Goal: Task Accomplishment & Management: Use online tool/utility

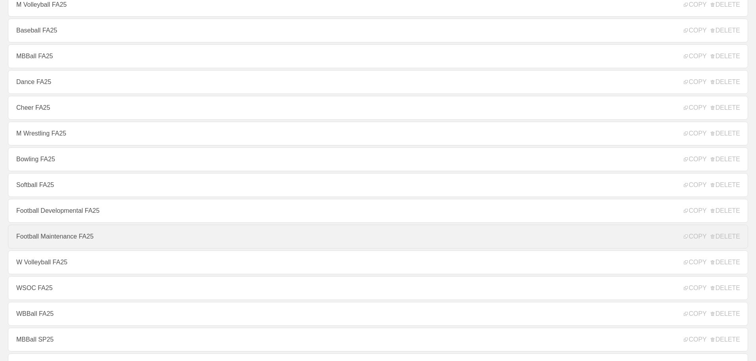
scroll to position [119, 0]
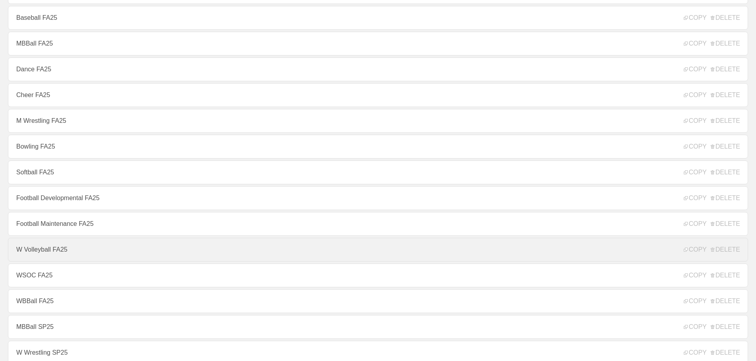
click at [48, 251] on link "W Volleyball FA25" at bounding box center [378, 250] width 740 height 24
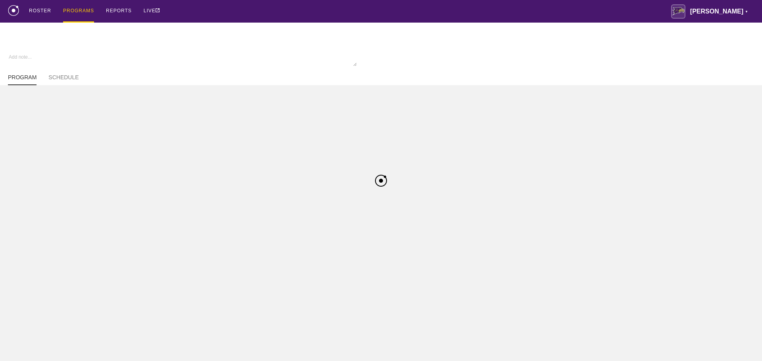
type textarea "x"
type input "W Volleyball FA25"
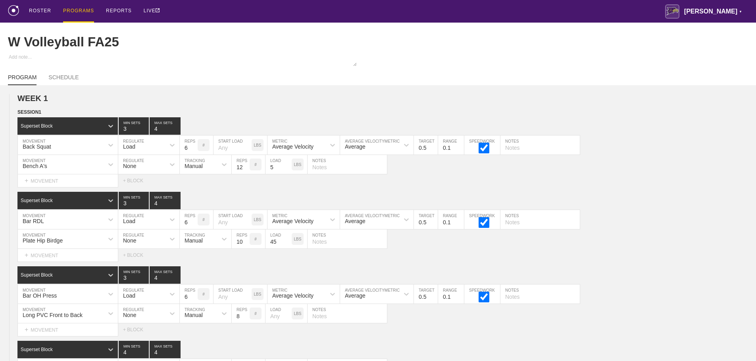
click at [531, 12] on div "ROSTER PROGRAMS REPORTS LIVE [PERSON_NAME] ▼ [PERSON_NAME][EMAIL_ADDRESS][PERSO…" at bounding box center [378, 11] width 740 height 23
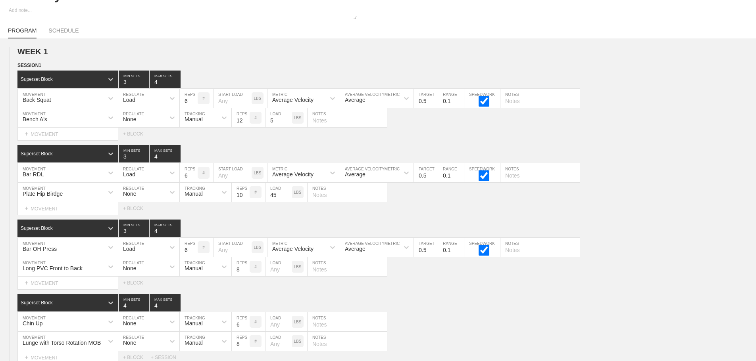
scroll to position [4182, 0]
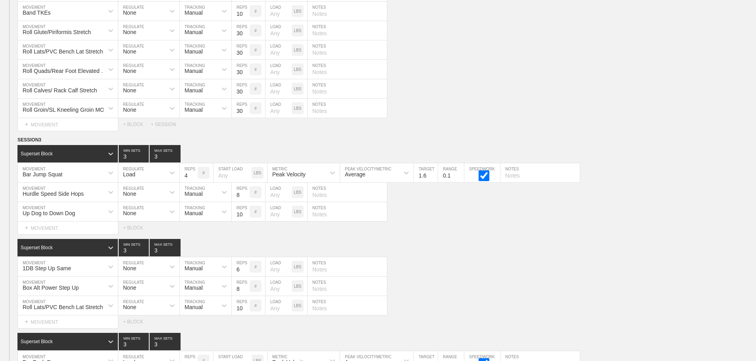
click at [483, 242] on div "SESSION 3 Superset Block 3 MIN SETS 3 MAX SETS DUPLICATE INSERT MOVEMENT AFTER …" at bounding box center [378, 326] width 756 height 380
click at [516, 257] on div "Superset Block 3 MIN SETS 3 MAX SETS" at bounding box center [386, 247] width 738 height 17
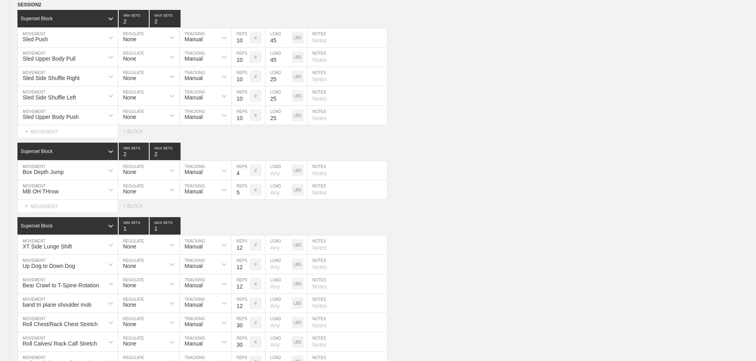
scroll to position [8898, 0]
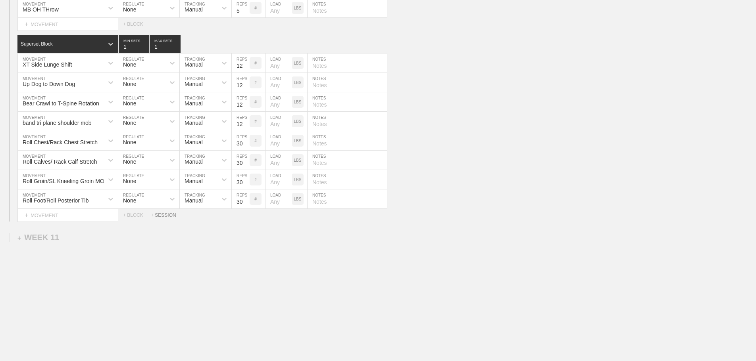
click at [165, 216] on div "+ SESSION" at bounding box center [167, 216] width 32 height 6
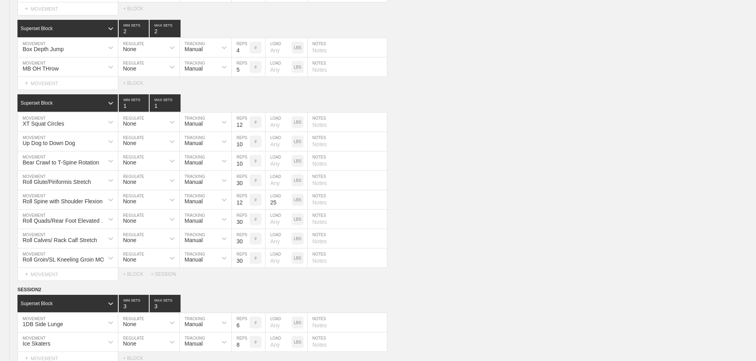
scroll to position [1966, 0]
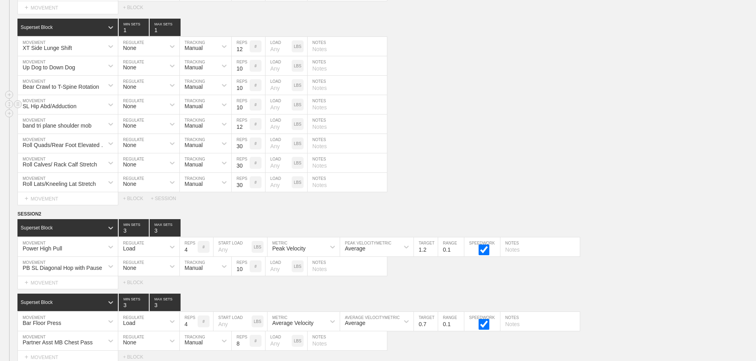
click at [662, 104] on div "SL Hip Abd/Adduction MOVEMENT None REGULATE Manual TRACKING 10 REPS # LOAD LBS …" at bounding box center [378, 104] width 756 height 19
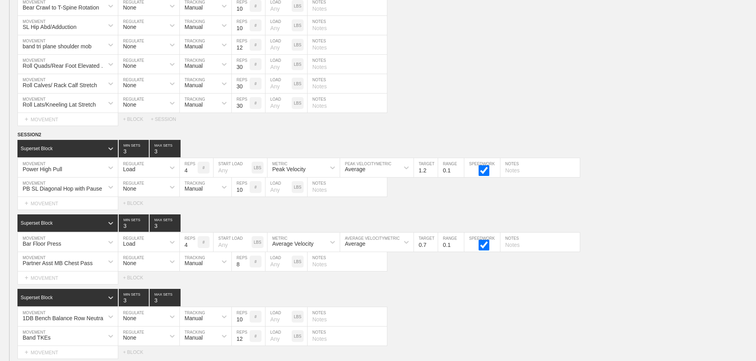
scroll to position [5026, 0]
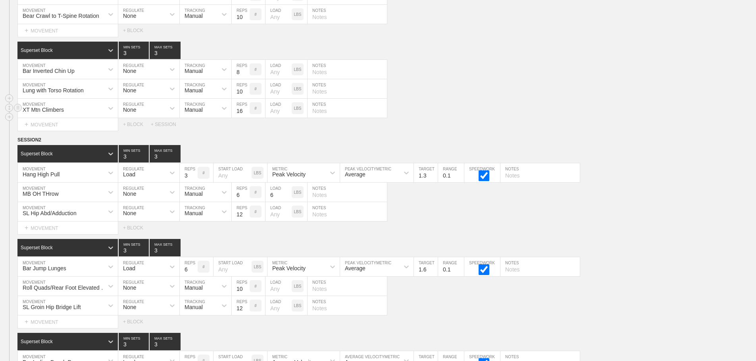
drag, startPoint x: 629, startPoint y: 115, endPoint x: 645, endPoint y: 116, distance: 16.3
click at [629, 115] on div "XT Mtn Climbers MOVEMENT None REGULATE Manual TRACKING 16 REPS # LOAD LBS NOTES" at bounding box center [378, 108] width 756 height 19
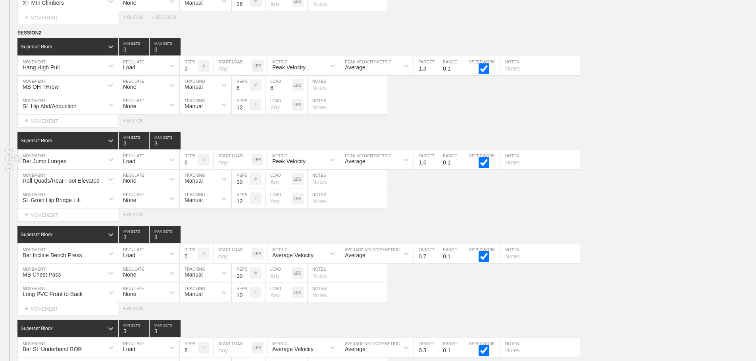
scroll to position [5145, 0]
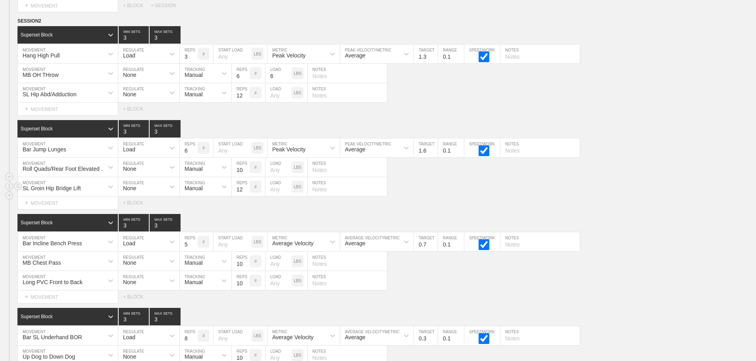
click at [614, 186] on div "SL Groin Hip Bridge Lift MOVEMENT None REGULATE Manual TRACKING 12 REPS # LOAD …" at bounding box center [378, 186] width 756 height 19
click at [17, 26] on circle at bounding box center [17, 21] width 9 height 9
click at [44, 32] on div "DUPLICATE" at bounding box center [55, 36] width 63 height 12
click at [572, 177] on div "Roll Quads/Rear Foot Elevated Stretch MOVEMENT None REGULATE Manual TRACKING 10…" at bounding box center [378, 167] width 756 height 19
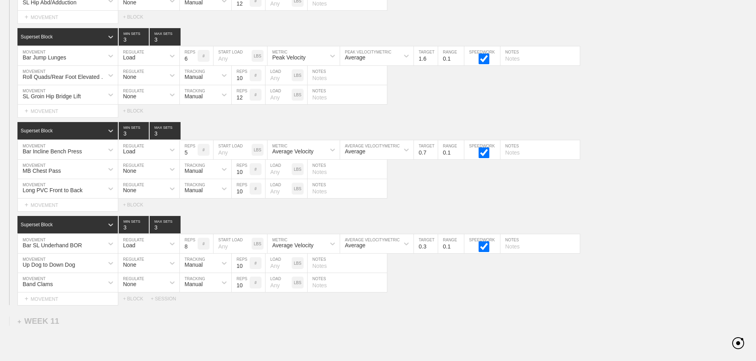
scroll to position [8836, 0]
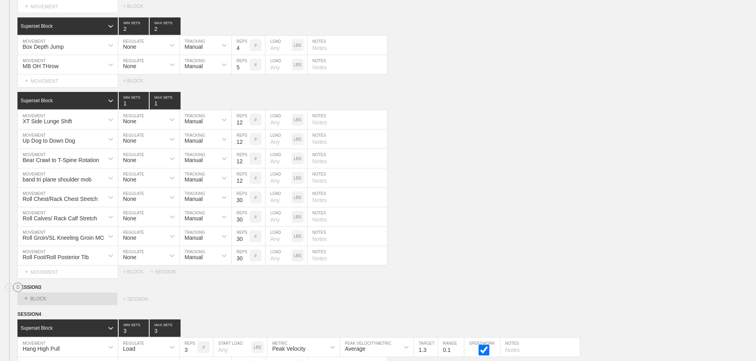
click at [19, 292] on circle at bounding box center [17, 287] width 9 height 9
click at [46, 313] on div "DELETE" at bounding box center [55, 315] width 63 height 12
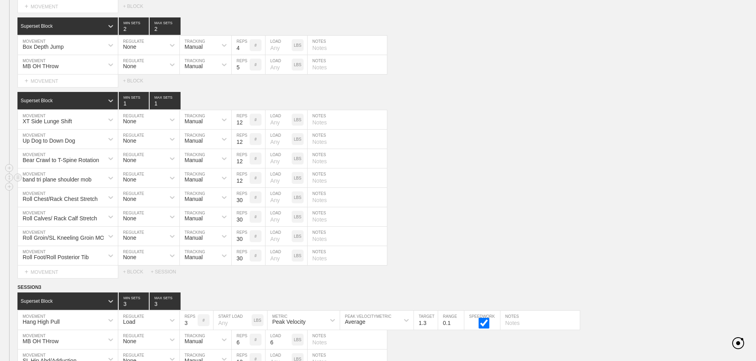
click at [469, 188] on div "band tri plane shoulder mob MOVEMENT None REGULATE Manual TRACKING 12 REPS # LO…" at bounding box center [378, 178] width 756 height 19
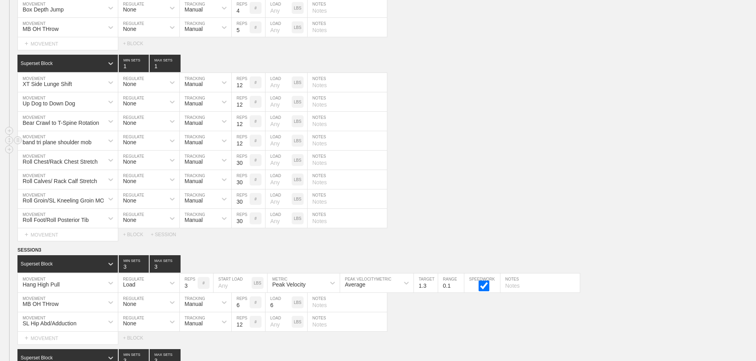
scroll to position [8915, 0]
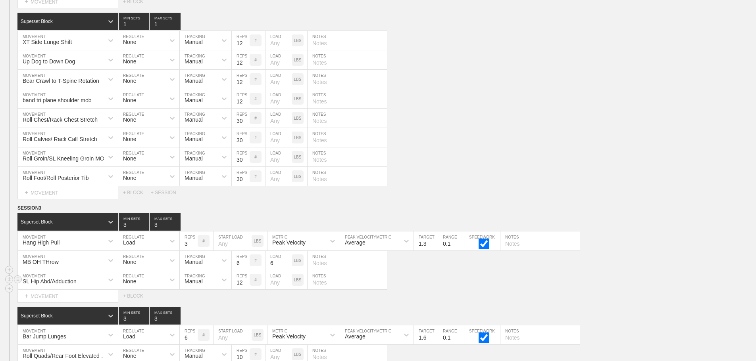
click at [435, 286] on div "SL Hip Abd/Adduction MOVEMENT None REGULATE Manual TRACKING 12 REPS # LOAD LBS …" at bounding box center [378, 279] width 756 height 19
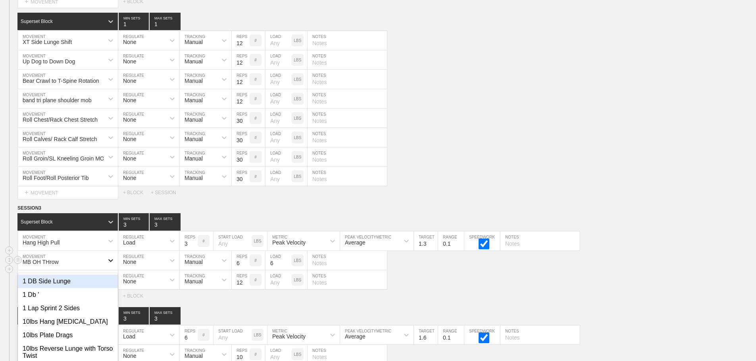
click at [106, 268] on div "option 1 DB Side Lunge focused, 1 of 801. 801 results available. Use Up and Dow…" at bounding box center [68, 260] width 100 height 19
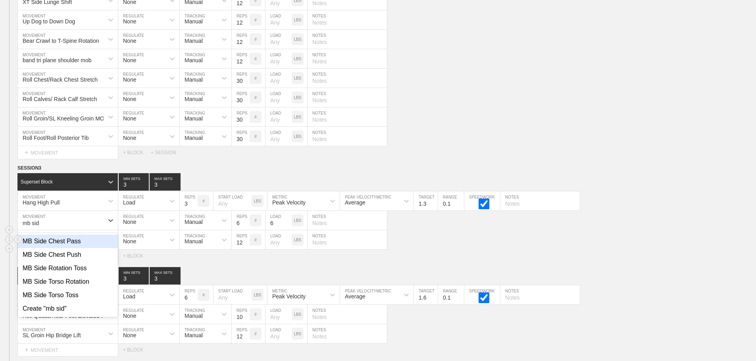
type input "mb side"
click at [69, 288] on div "MB Side Torso Rotation" at bounding box center [68, 281] width 100 height 13
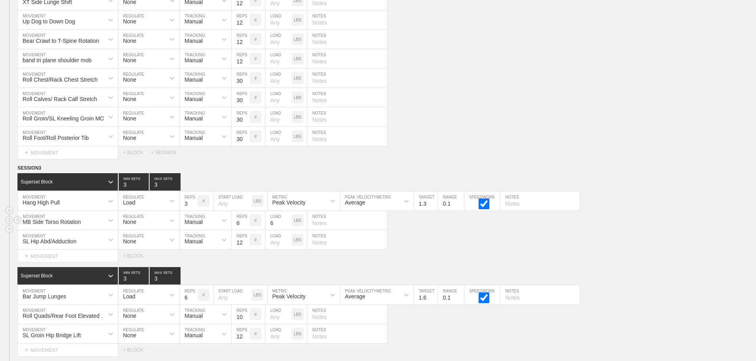
click at [279, 230] on input "6" at bounding box center [278, 220] width 26 height 19
click at [447, 250] on div "SL Hip Abd/Adduction MOVEMENT None REGULATE Manual TRACKING 12 REPS # LOAD LBS …" at bounding box center [378, 239] width 756 height 19
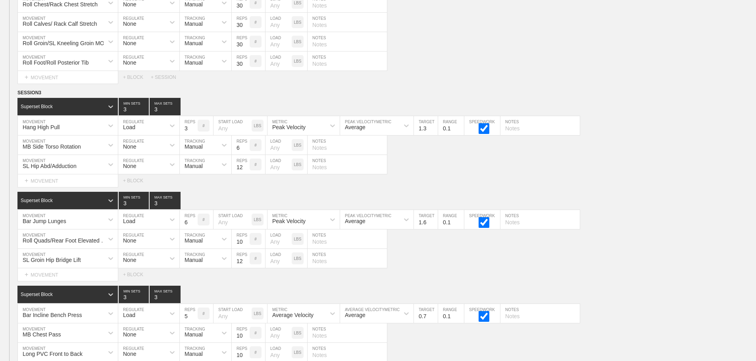
scroll to position [9034, 0]
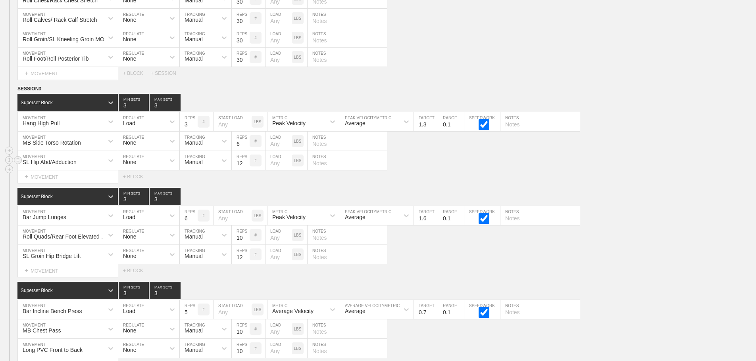
click at [612, 171] on div "SL Hip Abd/Adduction MOVEMENT None REGULATE Manual TRACKING 12 REPS # LOAD LBS …" at bounding box center [378, 160] width 756 height 19
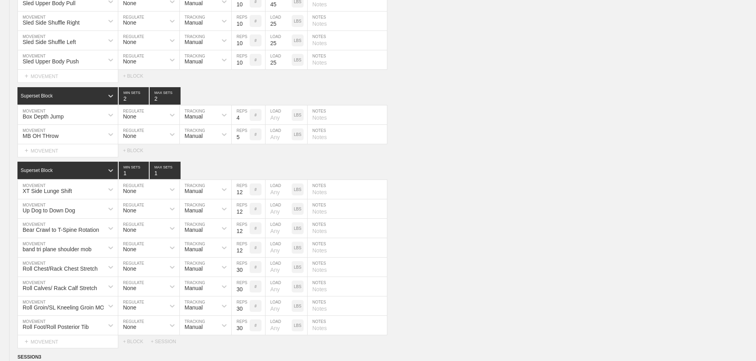
scroll to position [9284, 0]
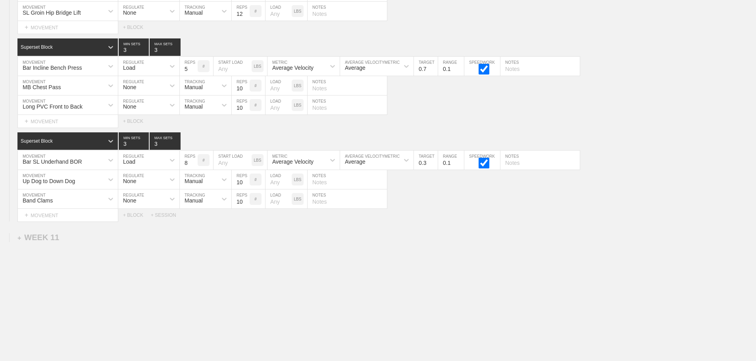
click at [245, 199] on input "11" at bounding box center [241, 199] width 18 height 19
type input "12"
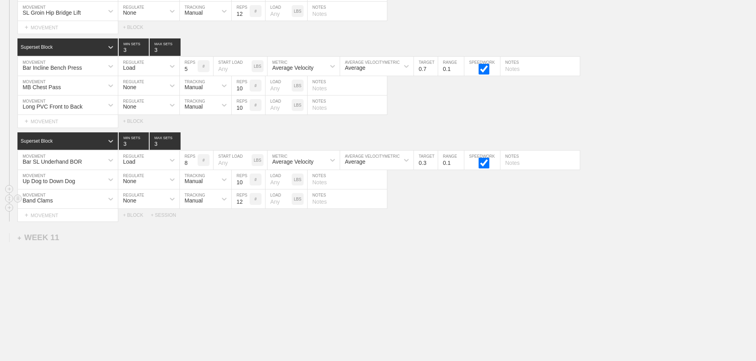
click at [245, 199] on input "12" at bounding box center [241, 199] width 18 height 19
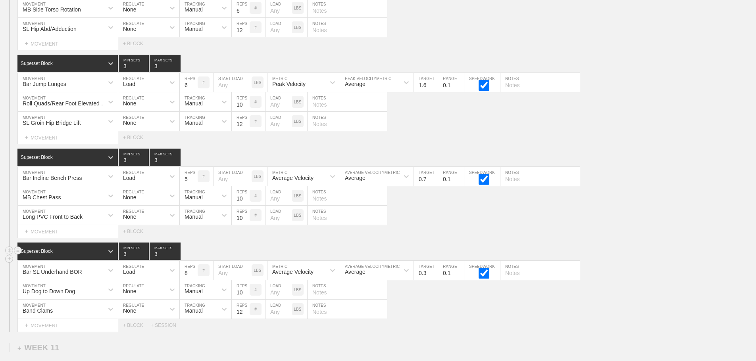
scroll to position [9165, 0]
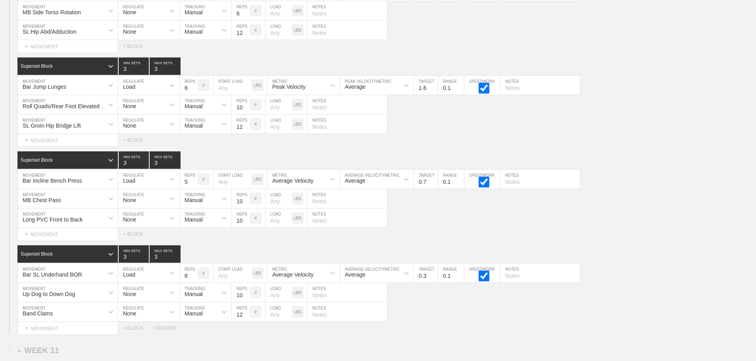
click at [637, 147] on div "Select... MOVEMENT + MOVEMENT + BLOCK" at bounding box center [378, 140] width 756 height 13
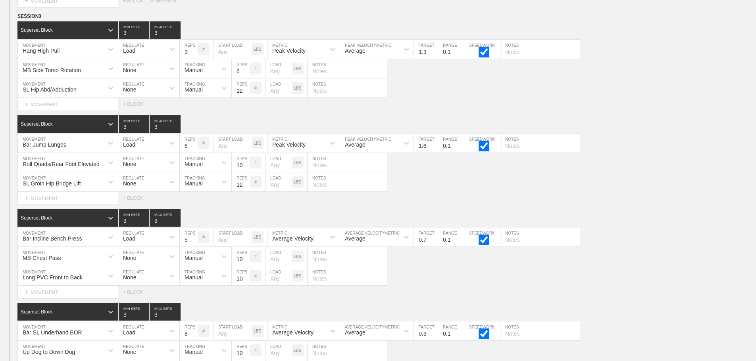
scroll to position [9046, 0]
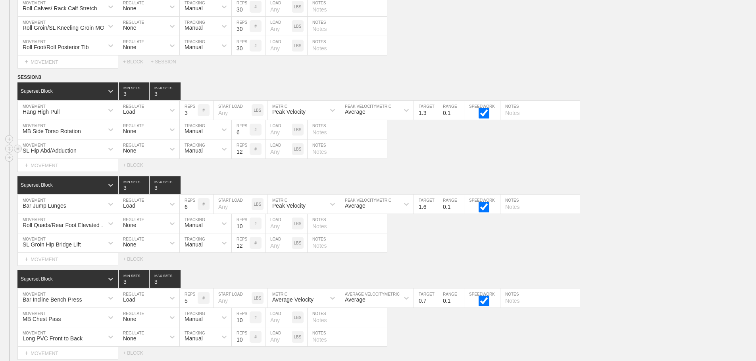
click at [589, 152] on div "SL Hip Abd/Adduction MOVEMENT None REGULATE Manual TRACKING 12 REPS # LOAD LBS …" at bounding box center [378, 149] width 756 height 19
click at [614, 190] on div "Superset Block 3 MIN SETS 3 MAX SETS" at bounding box center [386, 184] width 738 height 17
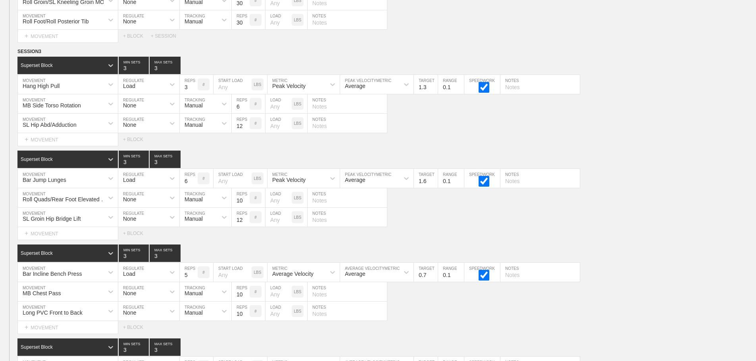
scroll to position [9085, 0]
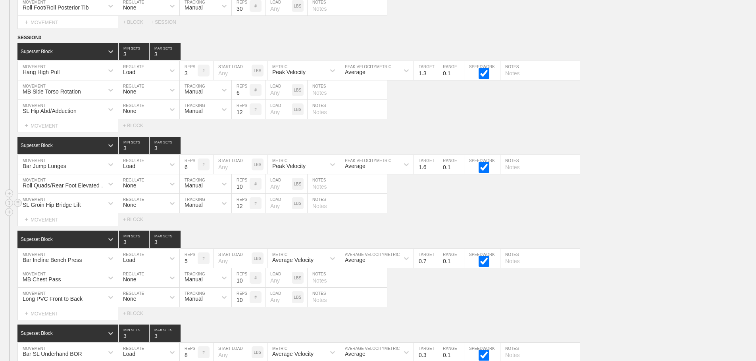
click at [568, 213] on div "SL Groin Hip Bridge Lift MOVEMENT None REGULATE Manual TRACKING 12 REPS # LOAD …" at bounding box center [378, 203] width 756 height 19
click at [103, 209] on div "SL Groin Hip Bridge Lift" at bounding box center [61, 203] width 86 height 13
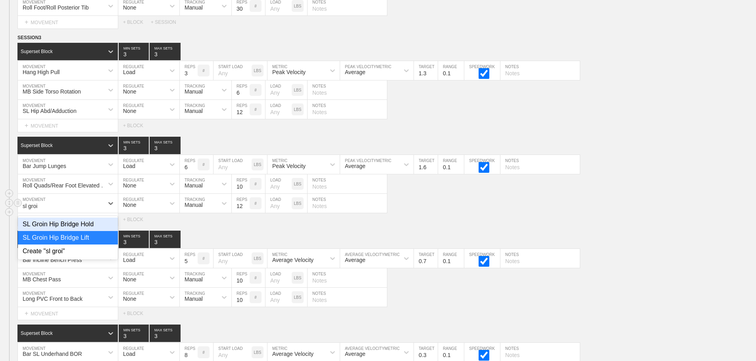
type input "sl groin"
click at [69, 227] on div "SL Groin Hip Bridge Hold" at bounding box center [68, 224] width 100 height 13
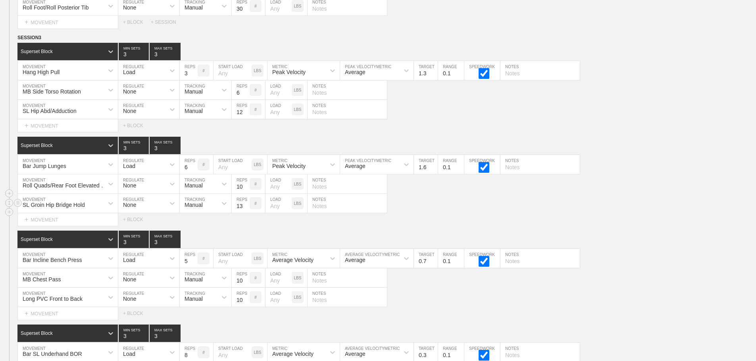
click at [246, 211] on input "13" at bounding box center [241, 203] width 18 height 19
click at [246, 211] on input "14" at bounding box center [241, 203] width 18 height 19
click at [246, 211] on input "15" at bounding box center [241, 203] width 18 height 19
click at [246, 211] on input "16" at bounding box center [241, 203] width 18 height 19
click at [246, 211] on input "17" at bounding box center [241, 203] width 18 height 19
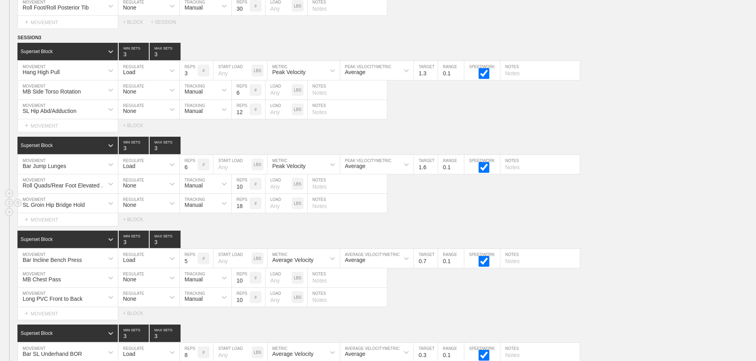
click at [247, 210] on input "18" at bounding box center [241, 203] width 18 height 19
click at [247, 209] on input "19" at bounding box center [241, 203] width 18 height 19
click at [246, 210] on input "36" at bounding box center [241, 203] width 18 height 19
click at [246, 210] on input "37" at bounding box center [241, 203] width 18 height 19
click at [246, 210] on input "38" at bounding box center [241, 203] width 18 height 19
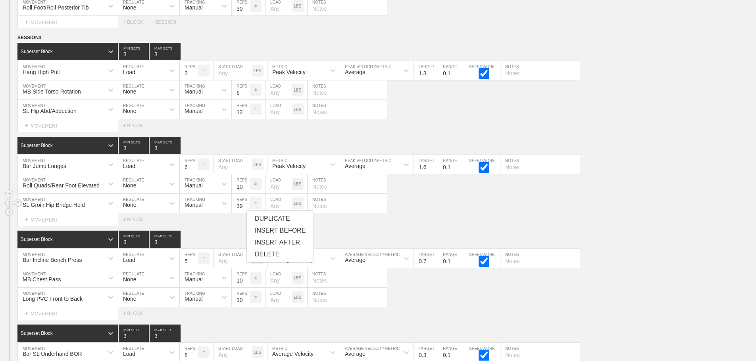
click at [246, 210] on input "39" at bounding box center [241, 203] width 18 height 19
type input "40"
click at [246, 210] on input "40" at bounding box center [241, 203] width 18 height 19
click at [429, 213] on div "SL Groin Hip Bridge Hold MOVEMENT None REGULATE Manual TRACKING 40 REPS # LOAD …" at bounding box center [378, 203] width 756 height 19
click at [428, 213] on div "SL Groin Hip Bridge Hold MOVEMENT None REGULATE Manual TRACKING 40 REPS # LOAD …" at bounding box center [378, 203] width 756 height 19
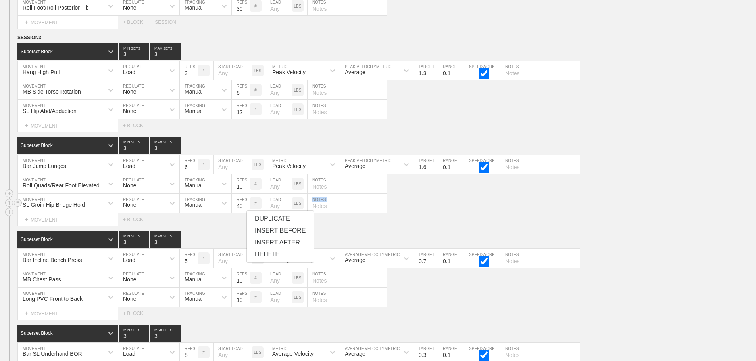
click at [428, 213] on div "SL Groin Hip Bridge Hold MOVEMENT None REGULATE Manual TRACKING 40 REPS # LOAD …" at bounding box center [378, 203] width 756 height 19
click at [426, 224] on div "Select... MOVEMENT + MOVEMENT + BLOCK" at bounding box center [378, 219] width 756 height 13
click at [460, 210] on div "SL Groin Hip Bridge Hold MOVEMENT None REGULATE Manual TRACKING 40 REPS # LOAD …" at bounding box center [378, 203] width 756 height 19
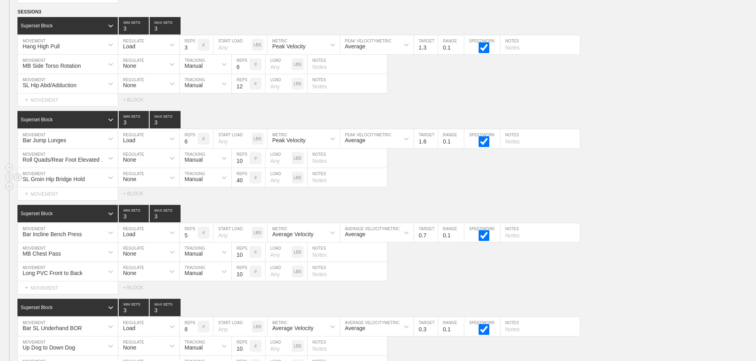
scroll to position [9125, 0]
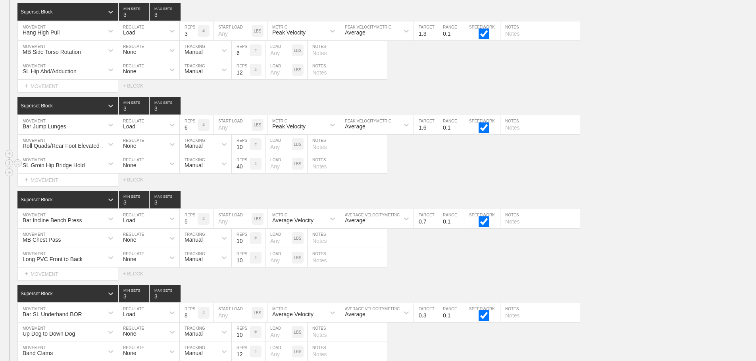
click at [616, 174] on div "SL Groin Hip Bridge Hold MOVEMENT None REGULATE Manual TRACKING 40 REPS # LOAD …" at bounding box center [378, 163] width 756 height 19
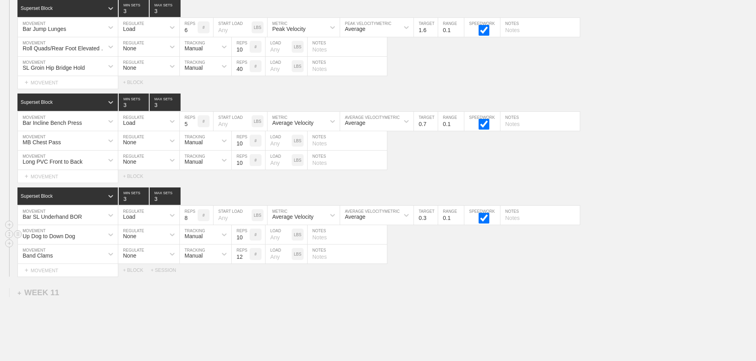
scroll to position [9244, 0]
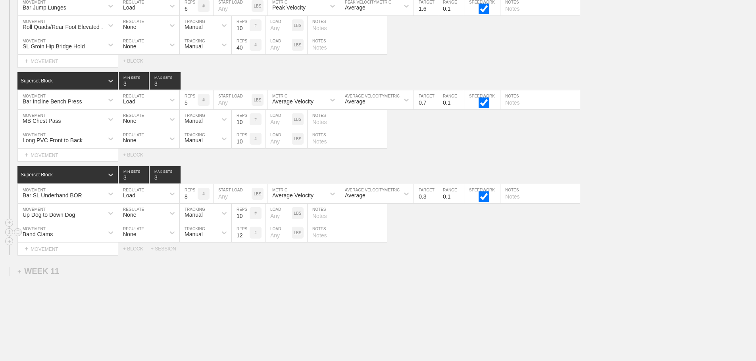
click at [417, 243] on div "Band Clams MOVEMENT None REGULATE Manual TRACKING 12 REPS # LOAD LBS NOTES" at bounding box center [378, 232] width 756 height 19
click at [468, 237] on div "Band Clams MOVEMENT None REGULATE Manual TRACKING 12 REPS # LOAD LBS NOTES" at bounding box center [378, 232] width 756 height 19
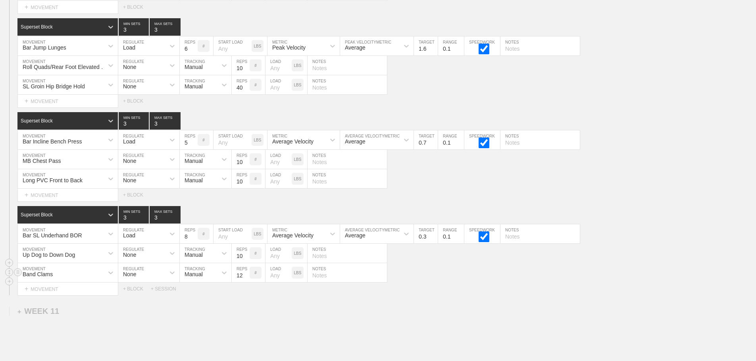
scroll to position [9125, 0]
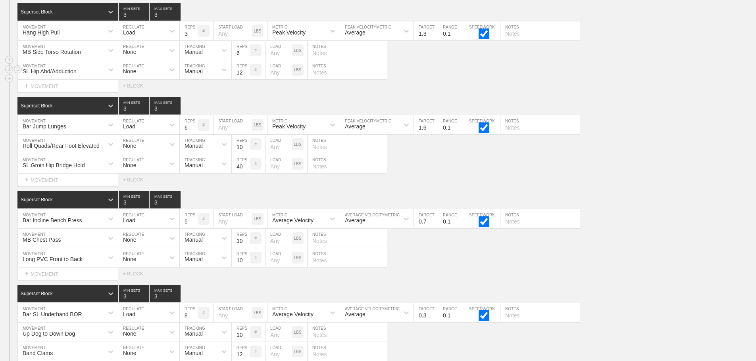
click at [100, 72] on div "SL Hip Abd/Adduction" at bounding box center [61, 69] width 86 height 13
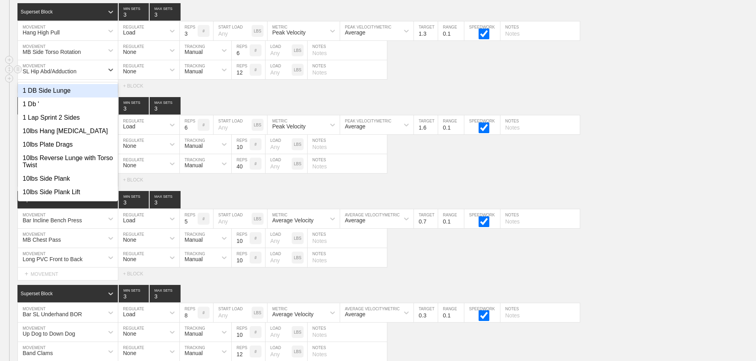
type input "r"
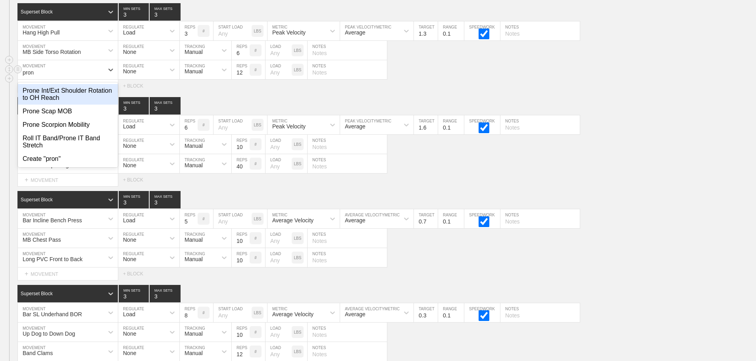
type input "prone"
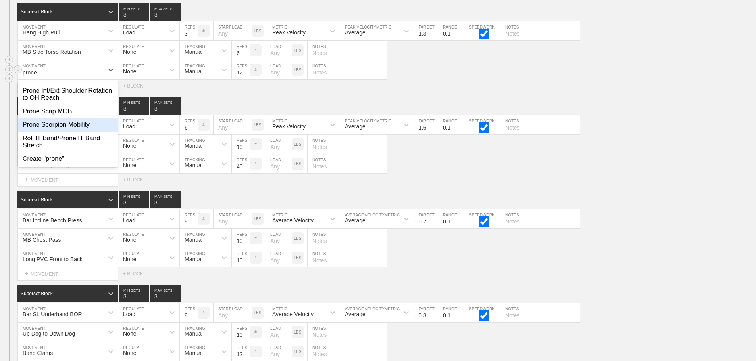
click at [77, 132] on div "Prone Scorpion Mobility" at bounding box center [68, 124] width 100 height 13
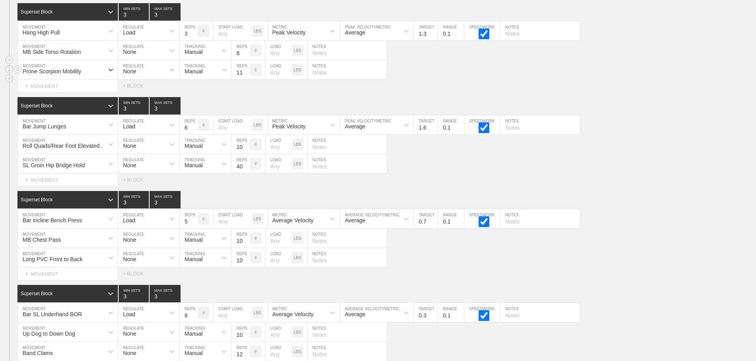
click at [246, 79] on input "11" at bounding box center [241, 69] width 18 height 19
type input "10"
click at [246, 79] on input "10" at bounding box center [241, 69] width 18 height 19
click at [420, 73] on div "Prone Scorpion Mobility MOVEMENT None REGULATE Manual TRACKING 10 REPS # LOAD L…" at bounding box center [378, 69] width 756 height 19
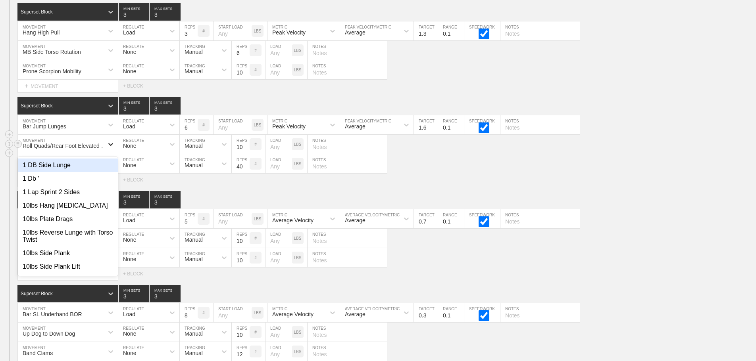
click at [107, 148] on icon at bounding box center [111, 144] width 8 height 8
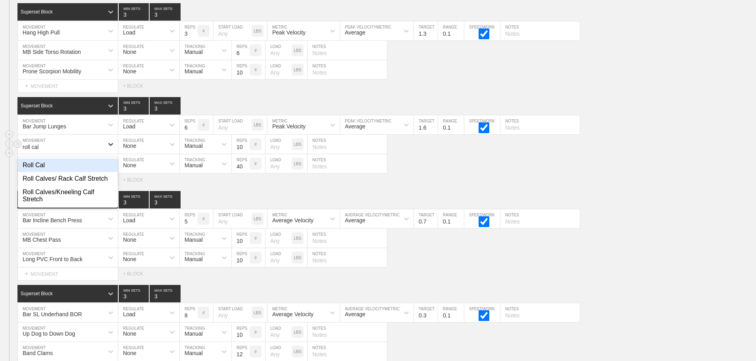
type input "roll calv"
click at [92, 172] on div "Roll Calves/ Rack Calf Stretch" at bounding box center [68, 165] width 100 height 13
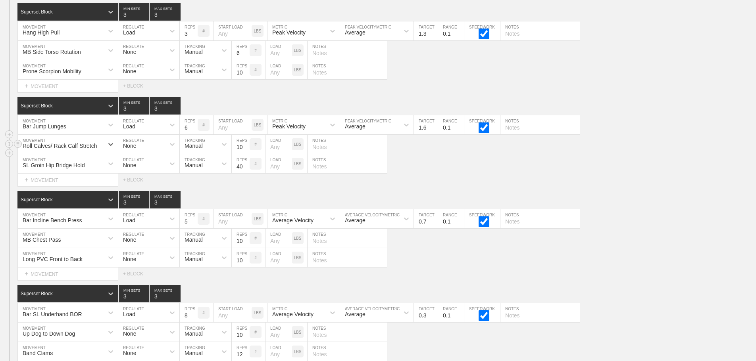
click at [612, 186] on div "Select... MOVEMENT + MOVEMENT + BLOCK" at bounding box center [378, 180] width 756 height 13
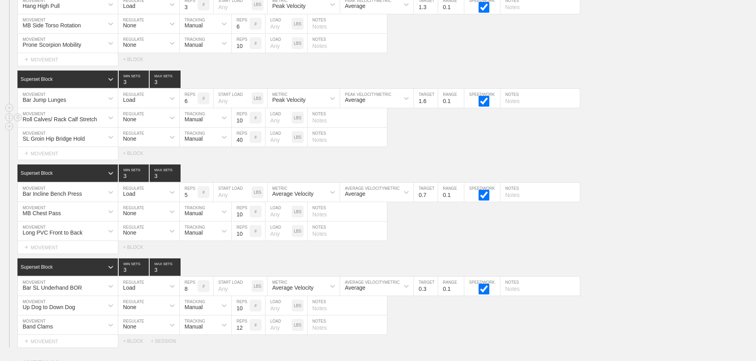
scroll to position [9204, 0]
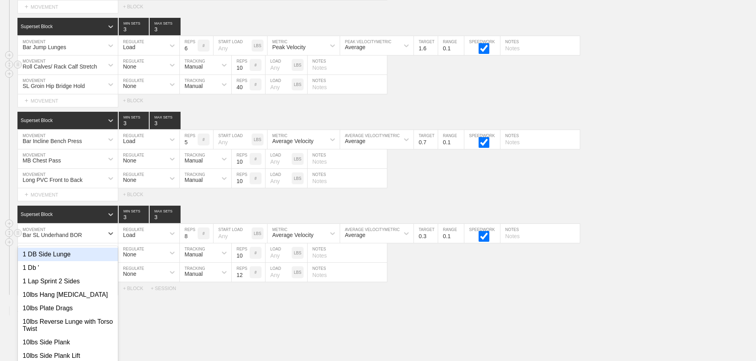
click at [94, 241] on div "Superset Block 3 MIN SETS 3 MAX SETS DUPLICATE INSERT MOVEMENT AFTER DELETE opt…" at bounding box center [378, 250] width 756 height 89
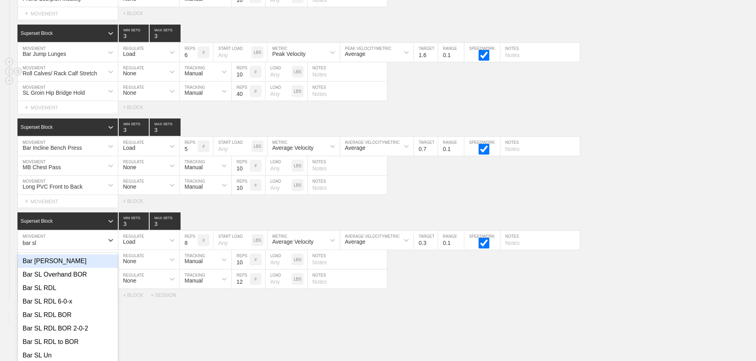
scroll to position [9178, 0]
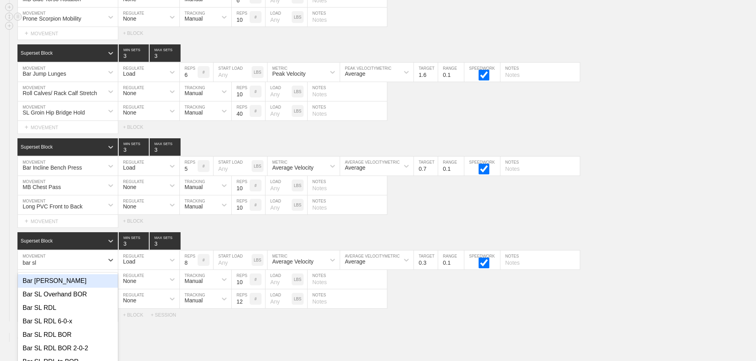
type input "bar sl"
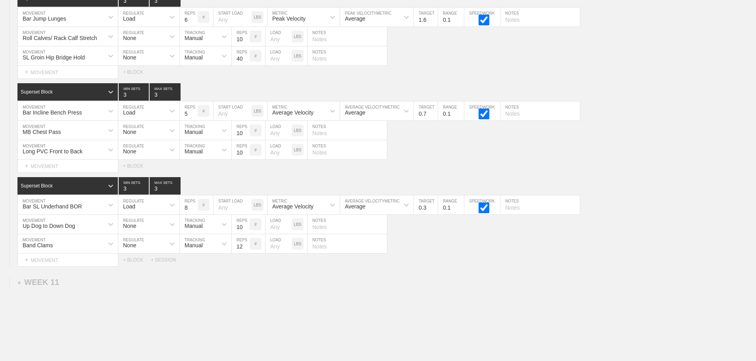
scroll to position [9284, 0]
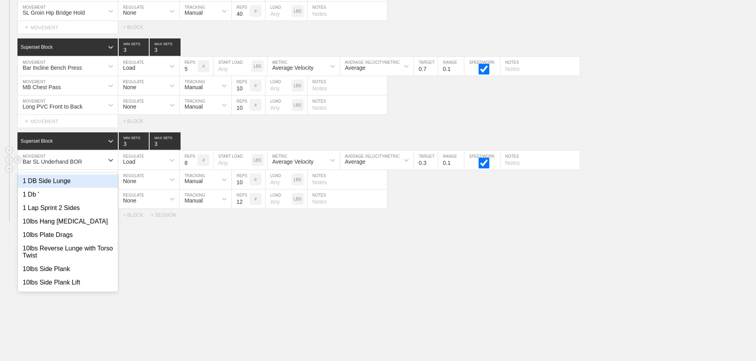
click at [98, 162] on div "Bar SL Underhand BOR" at bounding box center [61, 159] width 86 height 13
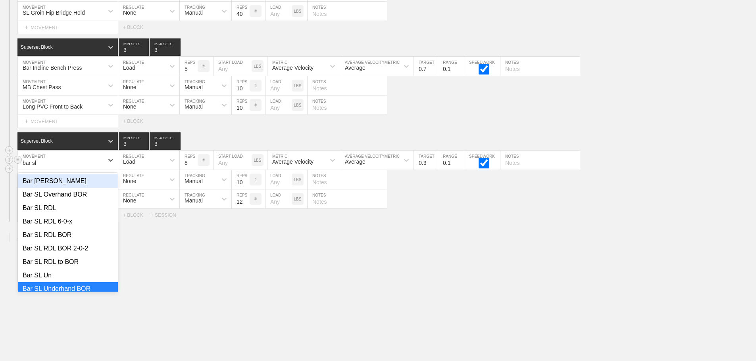
type input "bar sl"
click at [59, 194] on div "Bar SL Overhand BOR" at bounding box center [68, 194] width 100 height 13
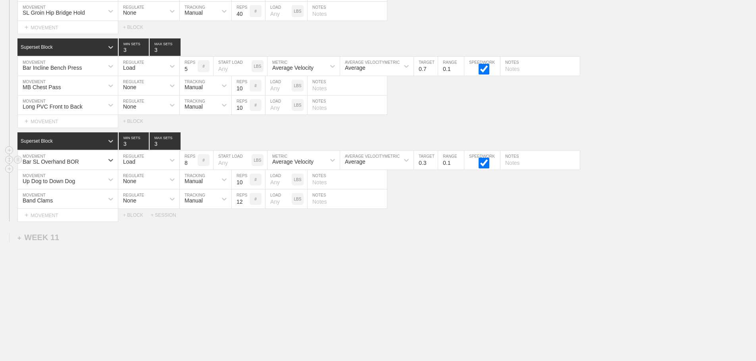
click at [437, 209] on div "Select... MOVEMENT + MOVEMENT + BLOCK + SESSION" at bounding box center [378, 215] width 756 height 13
click at [402, 207] on div "Band Clams MOVEMENT None REGULATE Manual TRACKING 12 REPS # LOAD LBS NOTES" at bounding box center [378, 199] width 756 height 19
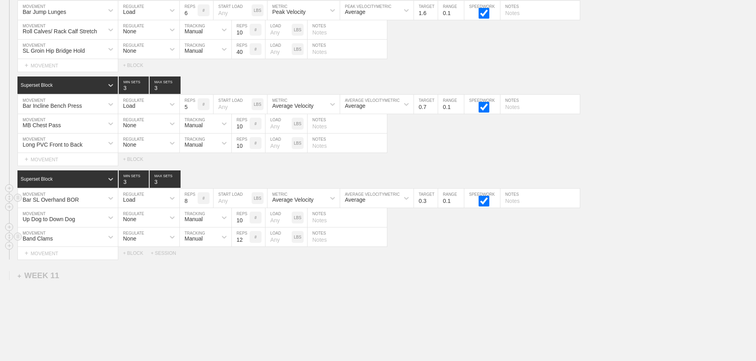
click at [428, 246] on div "Band Clams MOVEMENT None REGULATE Manual TRACKING 12 REPS # LOAD LBS NOTES" at bounding box center [378, 237] width 756 height 19
click at [418, 247] on div "Band Clams MOVEMENT None REGULATE Manual TRACKING 12 REPS # LOAD LBS NOTES" at bounding box center [378, 237] width 756 height 19
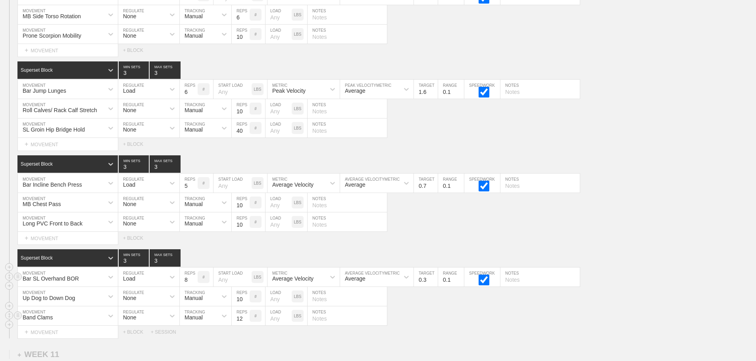
scroll to position [9160, 0]
click at [589, 136] on div "SL Groin Hip Bridge Hold MOVEMENT None REGULATE Manual TRACKING 40 REPS # LOAD …" at bounding box center [378, 128] width 756 height 19
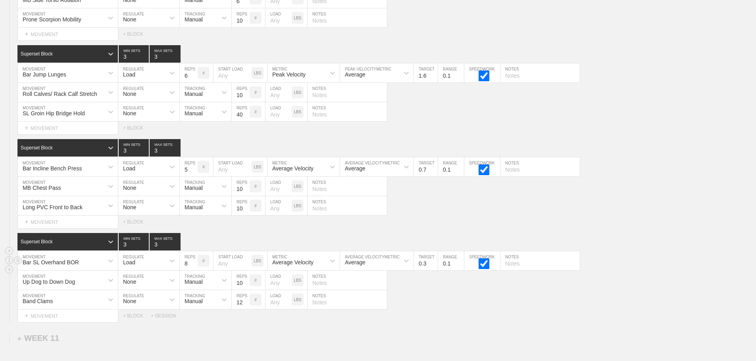
scroll to position [9284, 0]
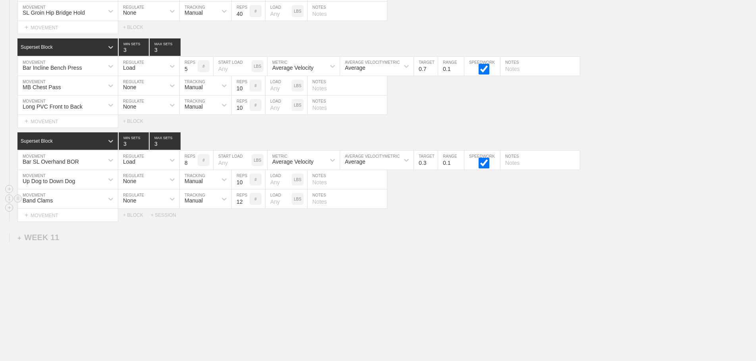
click at [619, 193] on div "Band Clams MOVEMENT None REGULATE Manual TRACKING 12 REPS # LOAD LBS NOTES" at bounding box center [378, 199] width 756 height 19
click at [410, 190] on div "Band Clams MOVEMENT None REGULATE Manual TRACKING 12 REPS # LOAD LBS NOTES" at bounding box center [378, 199] width 756 height 19
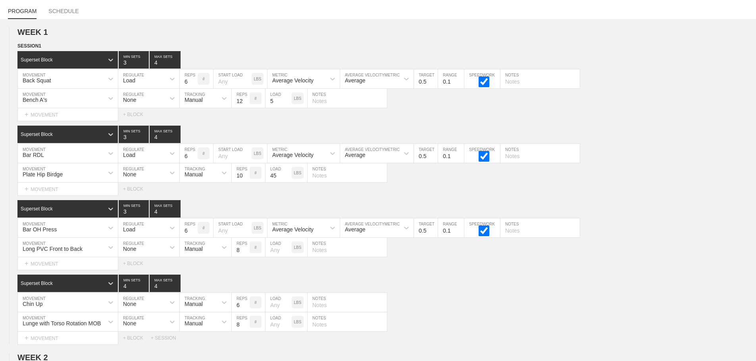
scroll to position [0, 0]
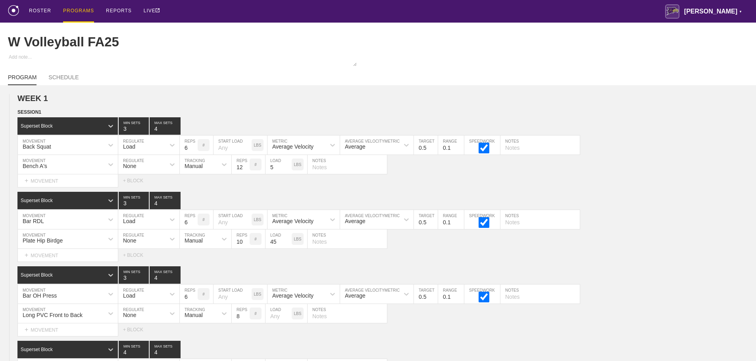
click at [77, 8] on div "PROGRAMS" at bounding box center [78, 11] width 31 height 23
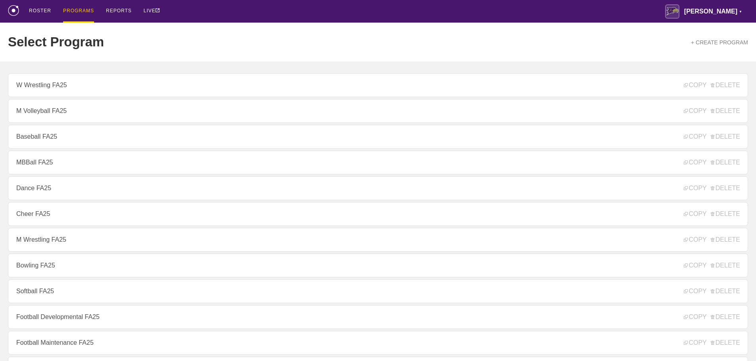
click at [225, 10] on div "ROSTER PROGRAMS REPORTS LIVE [PERSON_NAME] ▼ [PERSON_NAME][EMAIL_ADDRESS][PERSO…" at bounding box center [378, 11] width 740 height 23
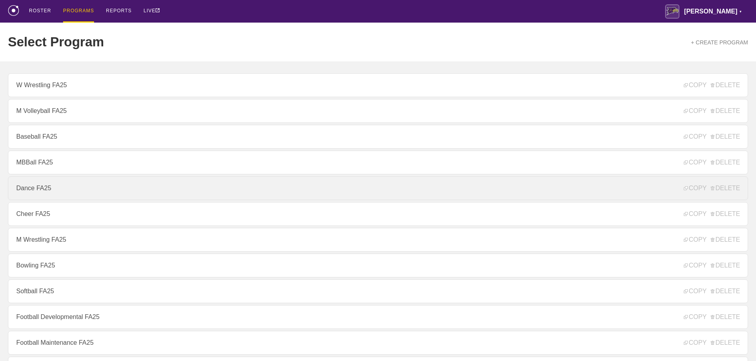
click at [68, 188] on link "Dance FA25" at bounding box center [378, 188] width 740 height 24
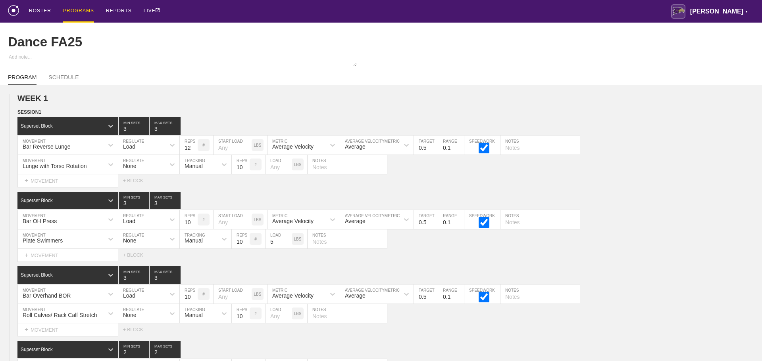
type textarea "x"
type input "Dance FA25"
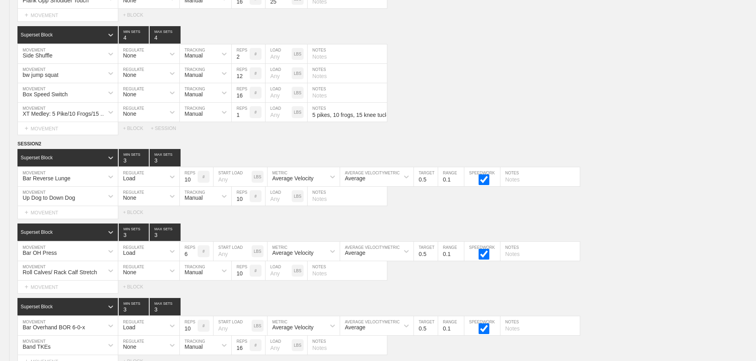
scroll to position [3790, 0]
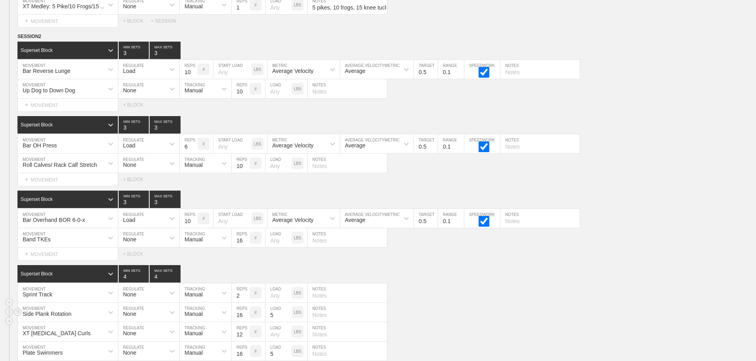
scroll to position [3631, 0]
click at [194, 228] on input "9" at bounding box center [189, 218] width 18 height 19
click at [194, 228] on input "8" at bounding box center [189, 218] width 18 height 19
click at [194, 228] on input "7" at bounding box center [189, 218] width 18 height 19
click at [194, 228] on input "6" at bounding box center [189, 218] width 18 height 19
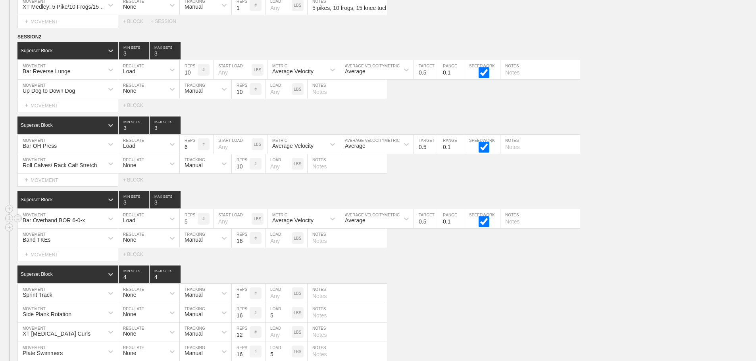
type input "5"
click at [194, 228] on input "5" at bounding box center [189, 218] width 18 height 19
click at [437, 260] on div "Select... MOVEMENT + MOVEMENT + BLOCK" at bounding box center [378, 254] width 756 height 13
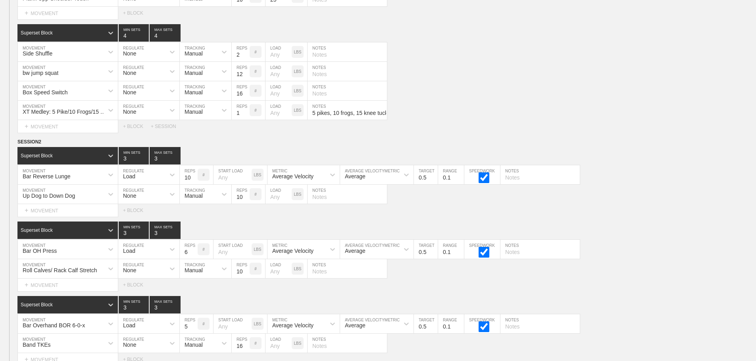
scroll to position [3512, 0]
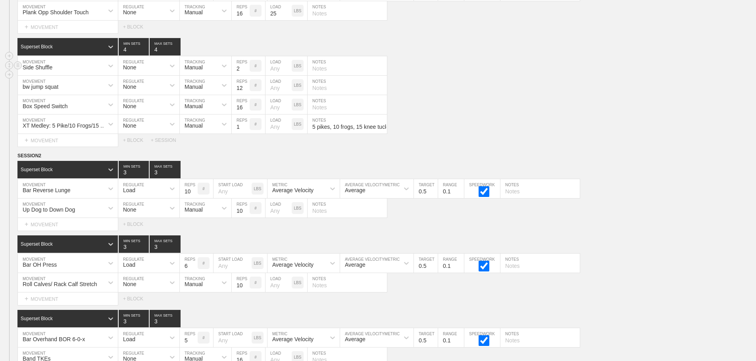
click at [553, 69] on div "Side Shuffle MOVEMENT None REGULATE Manual TRACKING 2 REPS # LOAD LBS NOTES" at bounding box center [378, 65] width 756 height 19
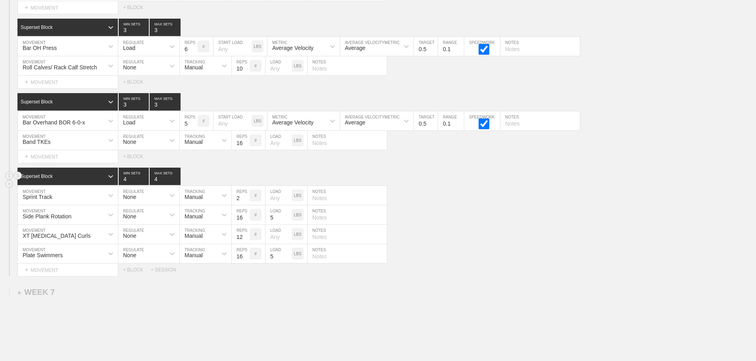
scroll to position [3671, 0]
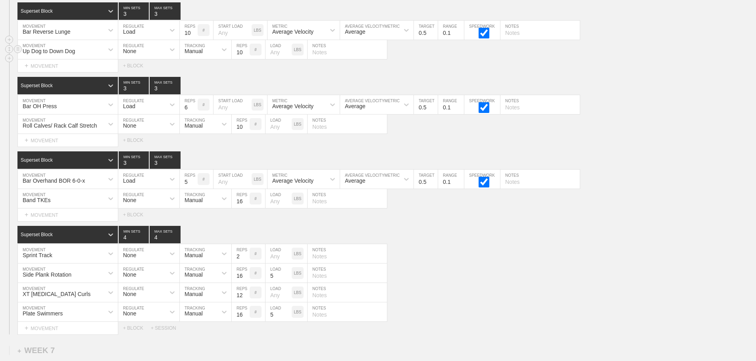
click at [84, 56] on div "Up Dog to Down Dog" at bounding box center [61, 49] width 86 height 13
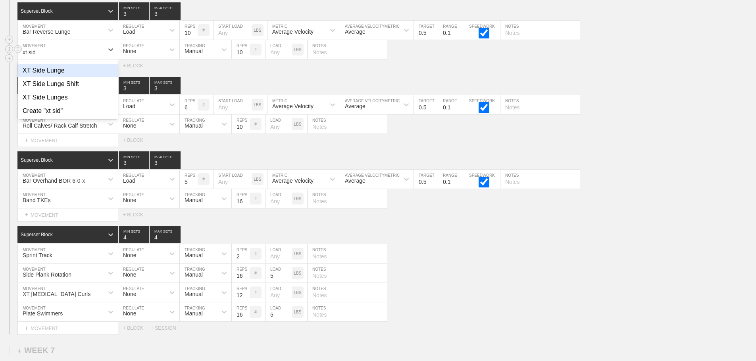
type input "xt side"
click at [72, 91] on div "XT Side Lunge Shift" at bounding box center [68, 83] width 100 height 13
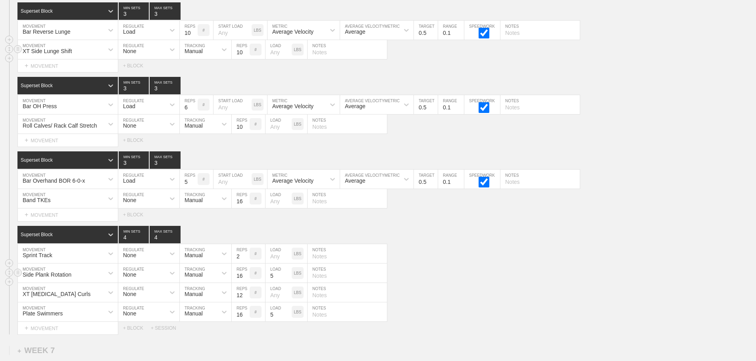
click at [512, 280] on div "Side Plank Rotation MOVEMENT None REGULATE Manual TRACKING 16 REPS # 5 LOAD LBS…" at bounding box center [378, 273] width 756 height 19
click at [411, 216] on div "Select... MOVEMENT + MOVEMENT + BLOCK" at bounding box center [378, 215] width 756 height 13
click at [407, 209] on div "Band TKEs MOVEMENT None REGULATE Manual TRACKING 16 REPS # LOAD LBS NOTES" at bounding box center [378, 198] width 756 height 19
click at [246, 322] on input "15" at bounding box center [241, 312] width 18 height 19
click at [246, 322] on input "14" at bounding box center [241, 312] width 18 height 19
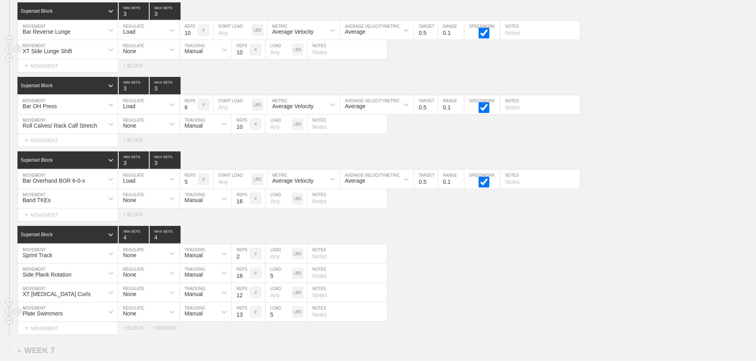
click at [246, 322] on input "13" at bounding box center [241, 312] width 18 height 19
type input "12"
click at [246, 322] on input "12" at bounding box center [241, 312] width 18 height 19
click at [462, 292] on div "XT [MEDICAL_DATA] Curls MOVEMENT None REGULATE Manual TRACKING 12 REPS # LOAD L…" at bounding box center [378, 292] width 756 height 19
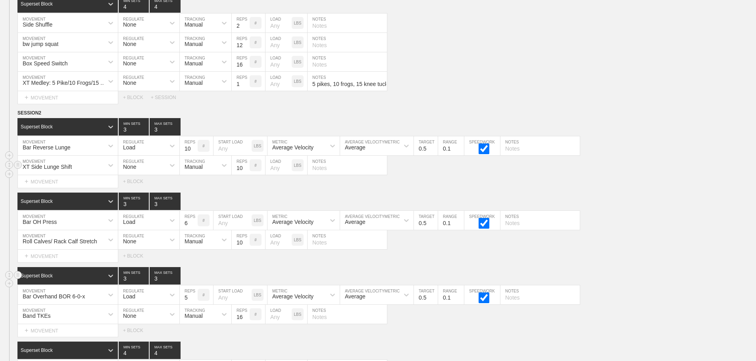
scroll to position [3552, 0]
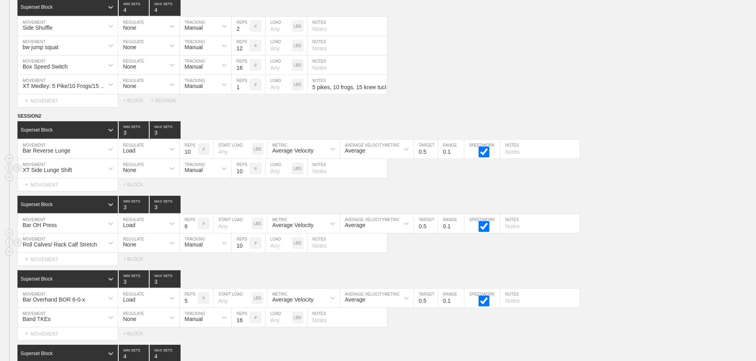
click at [685, 253] on div "Roll Calves/ Rack Calf Stretch MOVEMENT None REGULATE Manual TRACKING 10 REPS #…" at bounding box center [378, 243] width 756 height 19
click at [514, 158] on input "text" at bounding box center [539, 149] width 79 height 19
type input "5/ side"
click at [640, 188] on div "Select... MOVEMENT + MOVEMENT + BLOCK" at bounding box center [378, 184] width 756 height 13
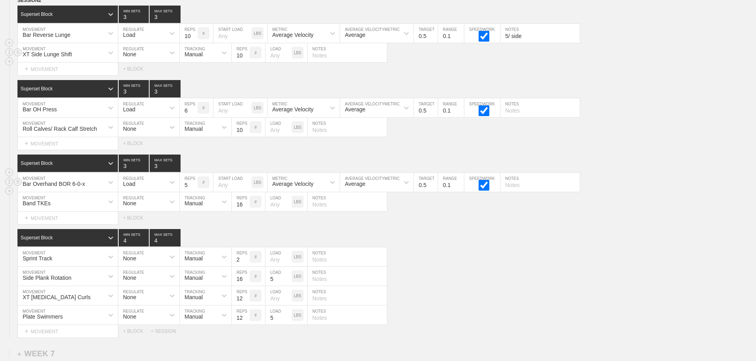
scroll to position [3671, 0]
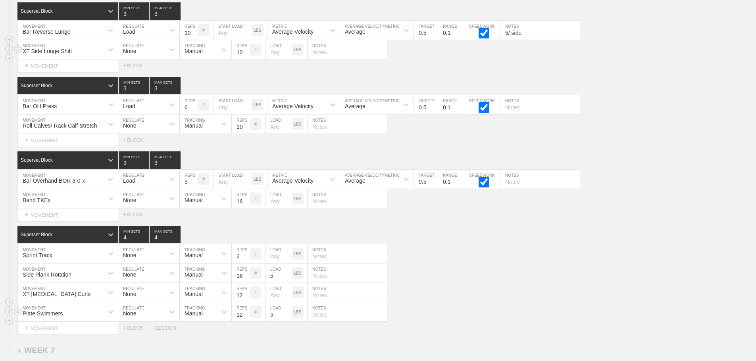
click at [318, 322] on input "text" at bounding box center [346, 312] width 79 height 19
type input "6/ side"
click at [472, 303] on div "XT [MEDICAL_DATA] Curls MOVEMENT None REGULATE Manual TRACKING 12 REPS # LOAD L…" at bounding box center [378, 292] width 756 height 19
click at [317, 302] on input "text" at bounding box center [346, 292] width 79 height 19
type input "Both Legs, same time"
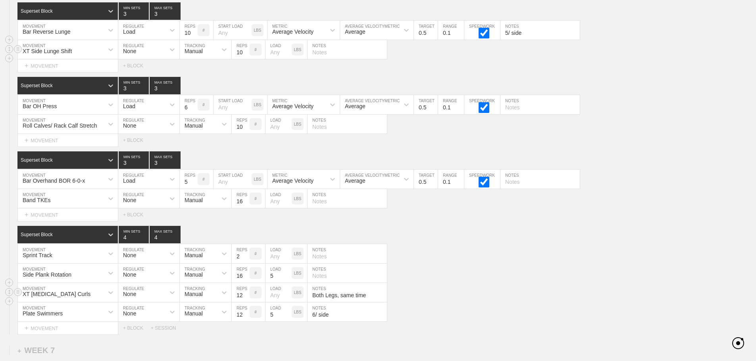
click at [416, 295] on div "XT [MEDICAL_DATA] Curls MOVEMENT None REGULATE Manual TRACKING 12 REPS # LOAD L…" at bounding box center [378, 292] width 756 height 19
click at [319, 282] on input "text" at bounding box center [346, 273] width 79 height 19
type input "7"
type input "8/ side"
click at [509, 294] on div "XT [MEDICAL_DATA] Curls MOVEMENT None REGULATE Manual TRACKING 12 REPS # LOAD L…" at bounding box center [378, 292] width 756 height 19
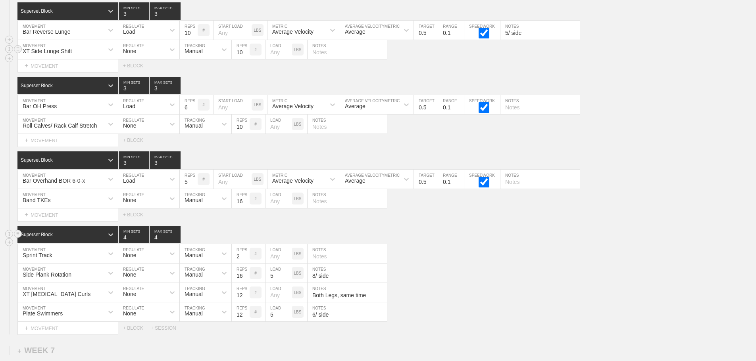
click at [453, 244] on div "Superset Block 4 MIN SETS 4 MAX SETS" at bounding box center [386, 234] width 738 height 17
click at [433, 244] on div "Superset Block 4 MIN SETS 4 MAX SETS" at bounding box center [386, 234] width 738 height 17
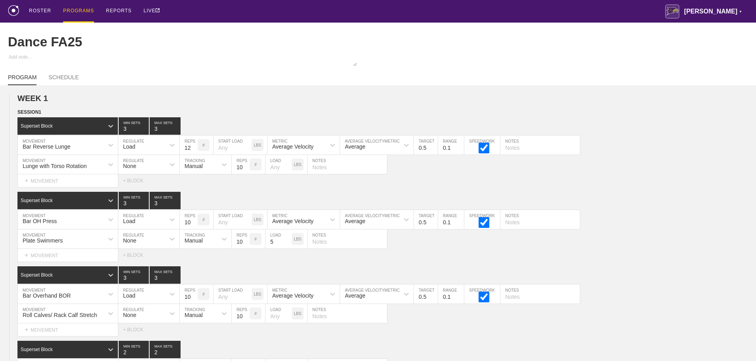
click at [81, 8] on div "PROGRAMS" at bounding box center [78, 11] width 31 height 23
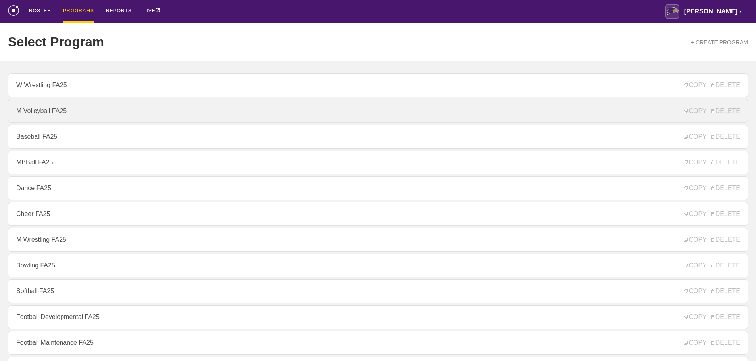
click at [45, 115] on link "M Volleyball FA25" at bounding box center [378, 111] width 740 height 24
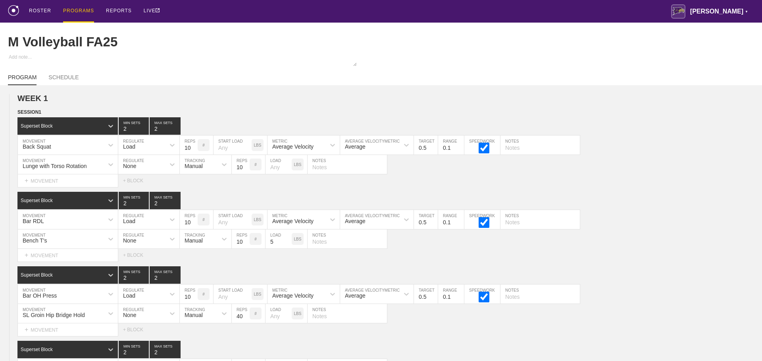
type textarea "x"
type input "M Volleyball FA25"
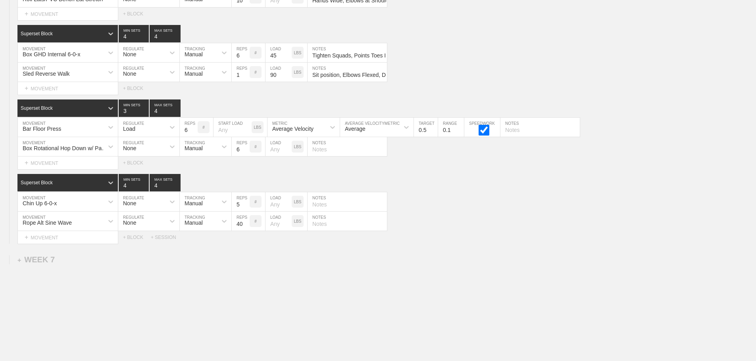
scroll to position [4571, 0]
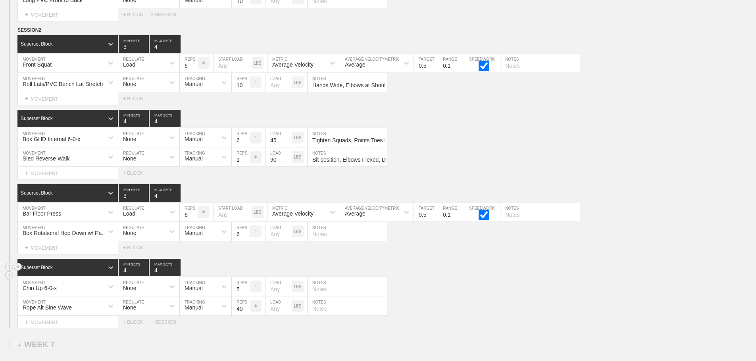
scroll to position [4531, 0]
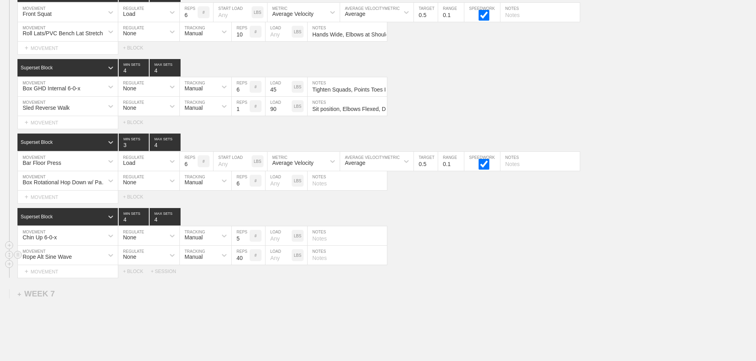
click at [319, 264] on input "text" at bounding box center [346, 255] width 79 height 19
type input "2"
click at [423, 274] on div "Select... MOVEMENT + MOVEMENT + BLOCK + SESSION" at bounding box center [378, 271] width 756 height 13
click at [453, 277] on div "Select... MOVEMENT + MOVEMENT + BLOCK + SESSION" at bounding box center [378, 271] width 756 height 13
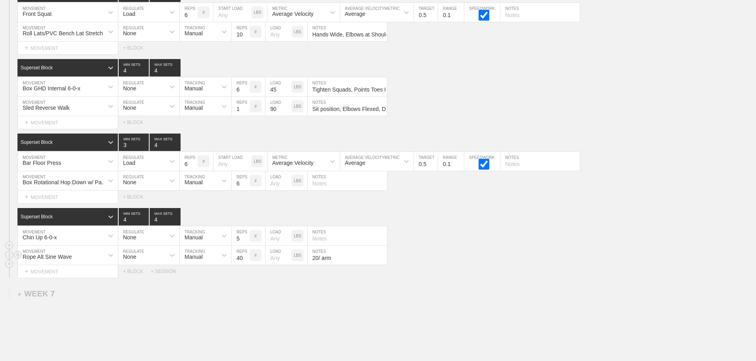
click at [318, 265] on input "20/ arm" at bounding box center [346, 255] width 79 height 19
click at [318, 263] on input "20/ arm" at bounding box center [346, 255] width 79 height 19
type input "20/arm"
drag, startPoint x: 485, startPoint y: 272, endPoint x: 480, endPoint y: 274, distance: 5.4
click at [485, 273] on div "Select... MOVEMENT + MOVEMENT + BLOCK + SESSION" at bounding box center [378, 271] width 756 height 13
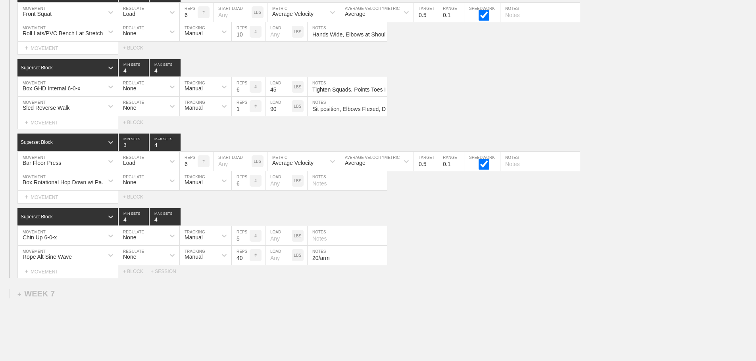
click at [395, 203] on div "Select... MOVEMENT + MOVEMENT + BLOCK" at bounding box center [378, 197] width 756 height 13
click at [479, 257] on div "Rope Alt Sine Wave MOVEMENT None REGULATE Manual TRACKING 40 REPS # LOAD LBS 20…" at bounding box center [378, 255] width 756 height 19
click at [406, 129] on div "Select... MOVEMENT + MOVEMENT + BLOCK" at bounding box center [378, 122] width 756 height 13
click at [468, 239] on div "Chin Up 6-0-x MOVEMENT None REGULATE Manual TRACKING 5 REPS # LOAD LBS NOTES" at bounding box center [378, 235] width 756 height 19
click at [467, 116] on div "Sled Reverse Walk MOVEMENT None REGULATE Manual TRACKING 1 REPS # 90 LOAD LBS S…" at bounding box center [378, 106] width 756 height 19
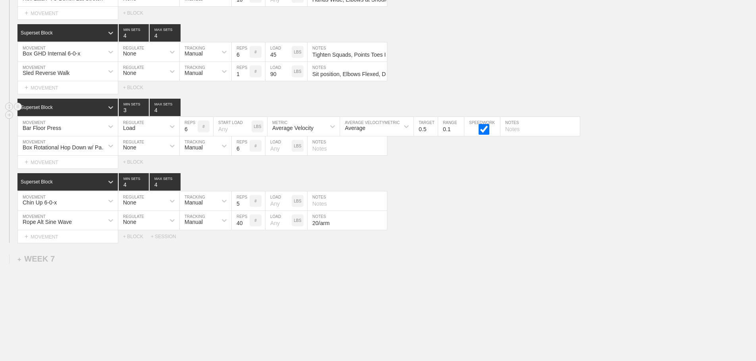
scroll to position [4554, 0]
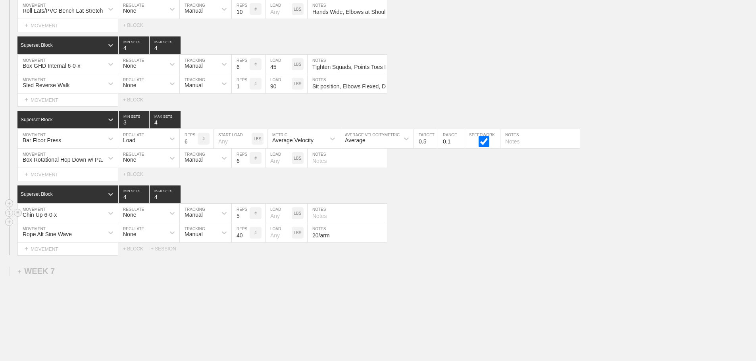
click at [485, 216] on div "Chin Up 6-0-x MOVEMENT None REGULATE Manual TRACKING 5 REPS # LOAD LBS NOTES" at bounding box center [378, 213] width 756 height 19
click at [454, 254] on div "Select... MOVEMENT + MOVEMENT + BLOCK + SESSION" at bounding box center [378, 249] width 756 height 13
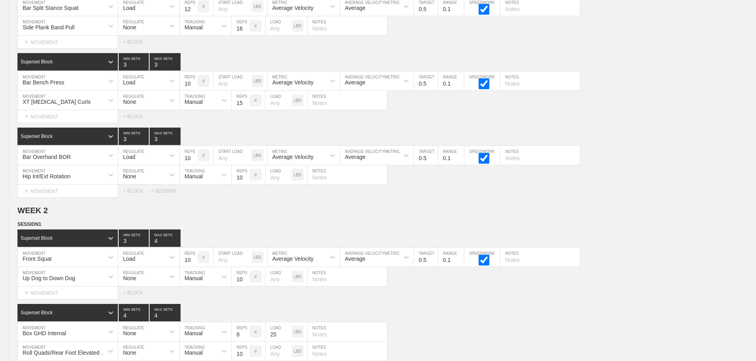
scroll to position [0, 0]
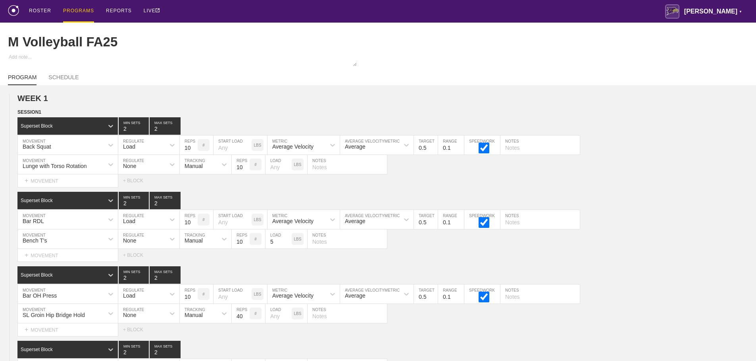
click at [75, 8] on div "PROGRAMS" at bounding box center [78, 11] width 31 height 23
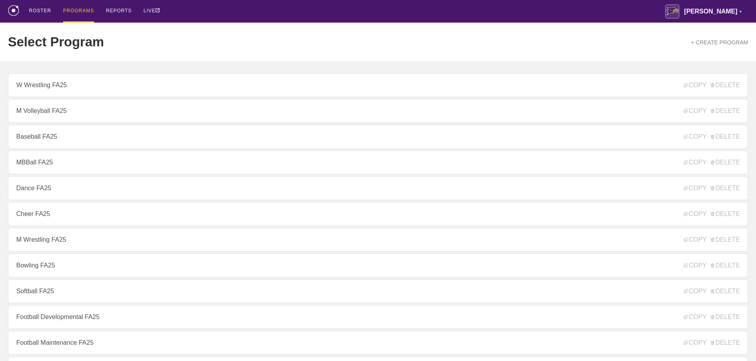
click at [52, 188] on link "Dance FA25" at bounding box center [378, 188] width 740 height 24
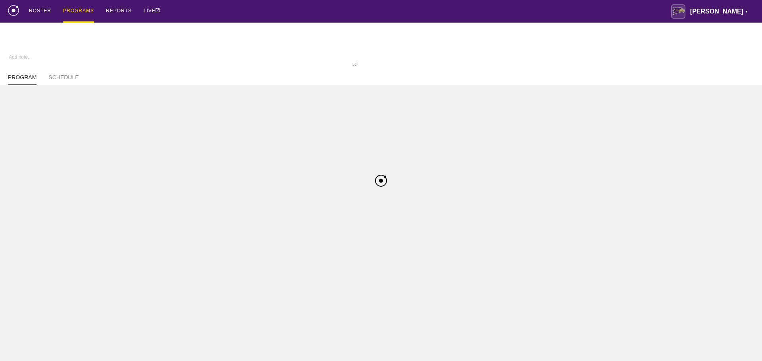
type textarea "x"
type input "Dance FA25"
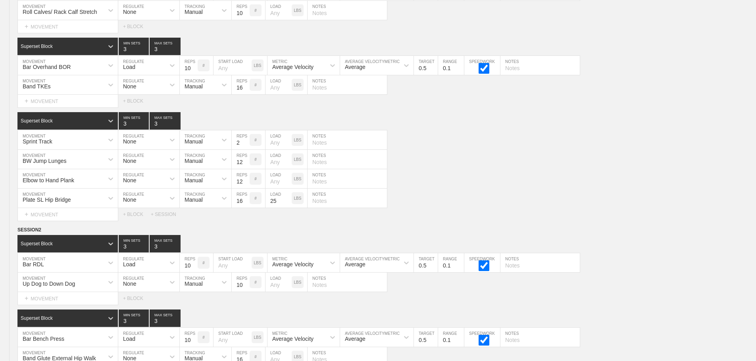
scroll to position [3790, 0]
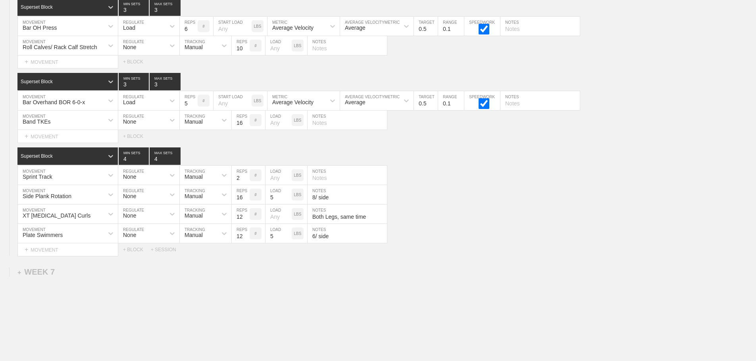
scroll to position [3671, 0]
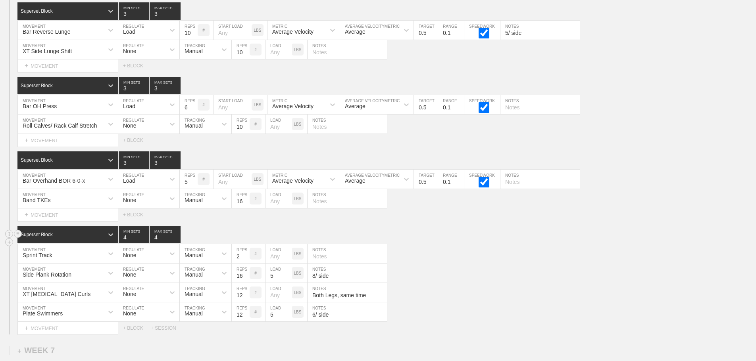
click at [441, 242] on div "Superset Block 4 MIN SETS 4 MAX SETS" at bounding box center [386, 234] width 738 height 17
click at [462, 240] on div "Superset Block 4 MIN SETS 4 MAX SETS" at bounding box center [386, 234] width 738 height 17
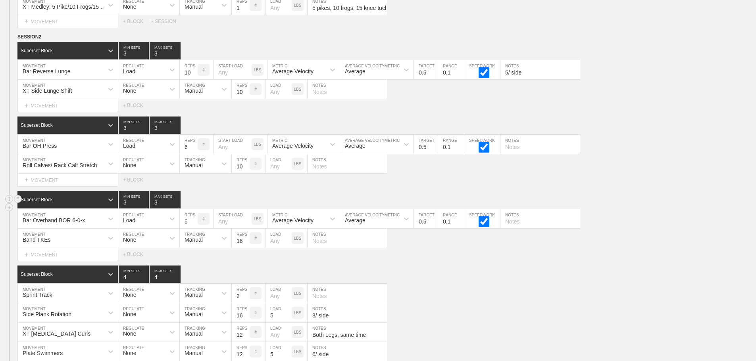
scroll to position [3591, 0]
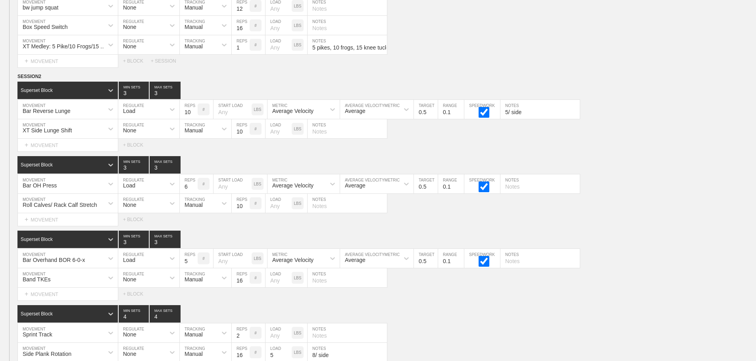
click at [591, 152] on div "Select... MOVEMENT + MOVEMENT + BLOCK" at bounding box center [378, 145] width 756 height 13
click at [428, 225] on div "Select... MOVEMENT + MOVEMENT + BLOCK" at bounding box center [378, 219] width 756 height 13
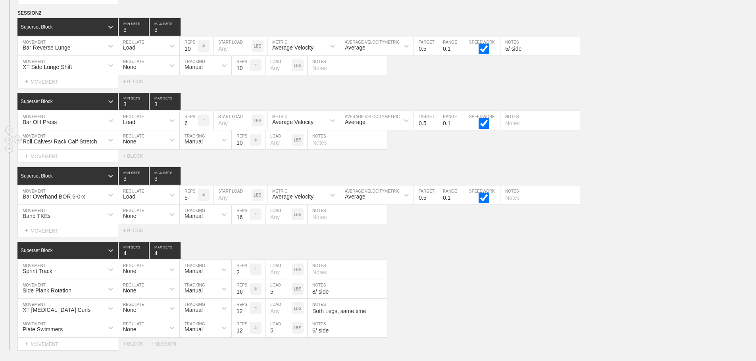
scroll to position [3671, 0]
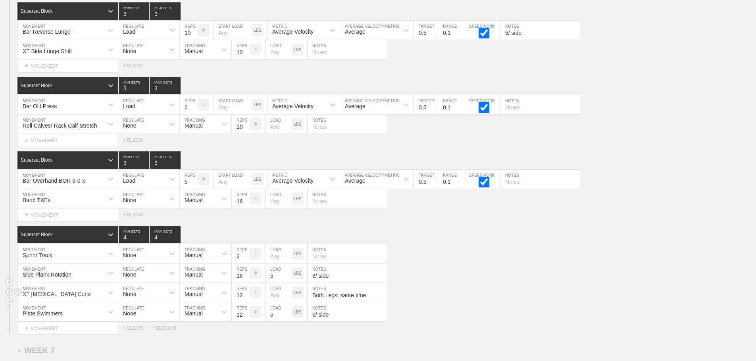
click at [506, 297] on div "XT [MEDICAL_DATA] Curls MOVEMENT None REGULATE Manual TRACKING 12 REPS # LOAD L…" at bounding box center [378, 292] width 756 height 19
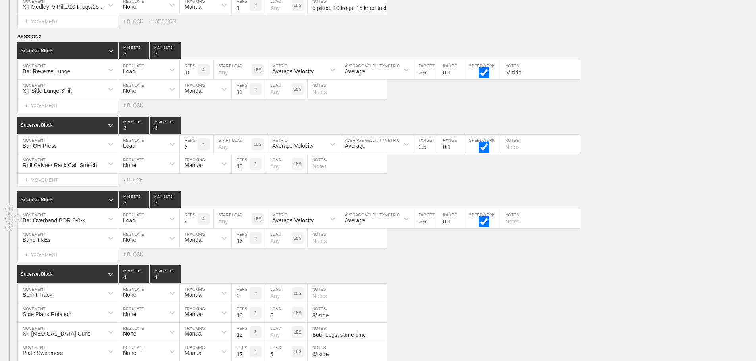
click at [648, 224] on div "Bar Overhand BOR 6-0-x MOVEMENT Load REGULATE 5 REPS # START LOAD LBS Average V…" at bounding box center [378, 218] width 756 height 19
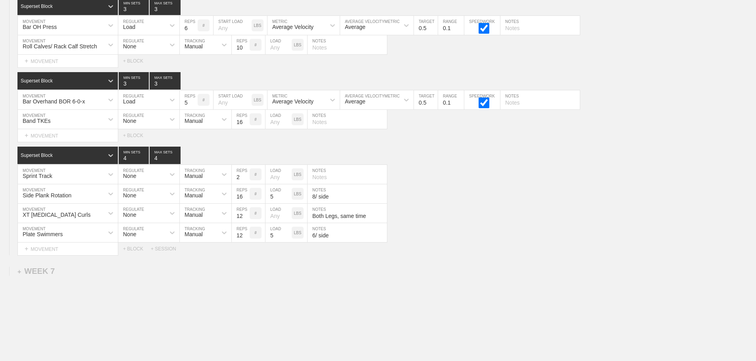
scroll to position [0, 0]
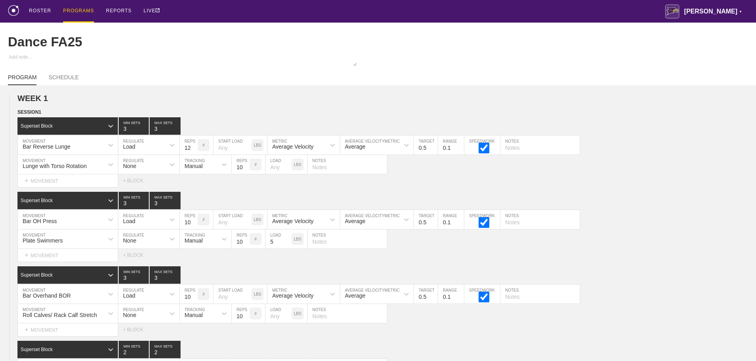
click at [80, 7] on div "PROGRAMS" at bounding box center [78, 11] width 31 height 23
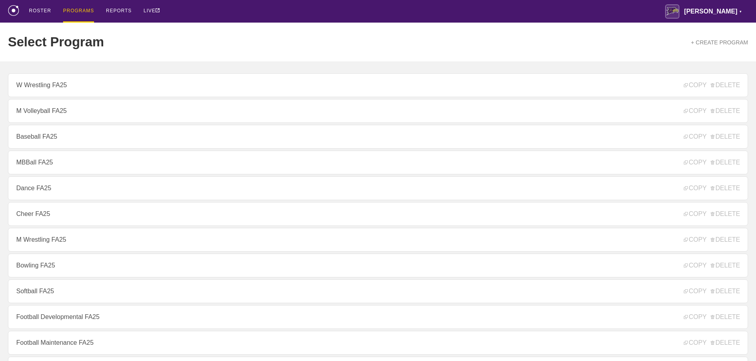
click at [450, 15] on div "ROSTER PROGRAMS REPORTS LIVE [PERSON_NAME] ▼ [PERSON_NAME][EMAIL_ADDRESS][PERSO…" at bounding box center [378, 11] width 740 height 23
click at [251, 10] on div "ROSTER PROGRAMS REPORTS LIVE [PERSON_NAME] ▼ [PERSON_NAME][EMAIL_ADDRESS][PERSO…" at bounding box center [378, 11] width 740 height 23
click at [252, 11] on div "ROSTER PROGRAMS REPORTS LIVE [PERSON_NAME] ▼ [PERSON_NAME][EMAIL_ADDRESS][PERSO…" at bounding box center [378, 11] width 740 height 23
